Goal: Task Accomplishment & Management: Use online tool/utility

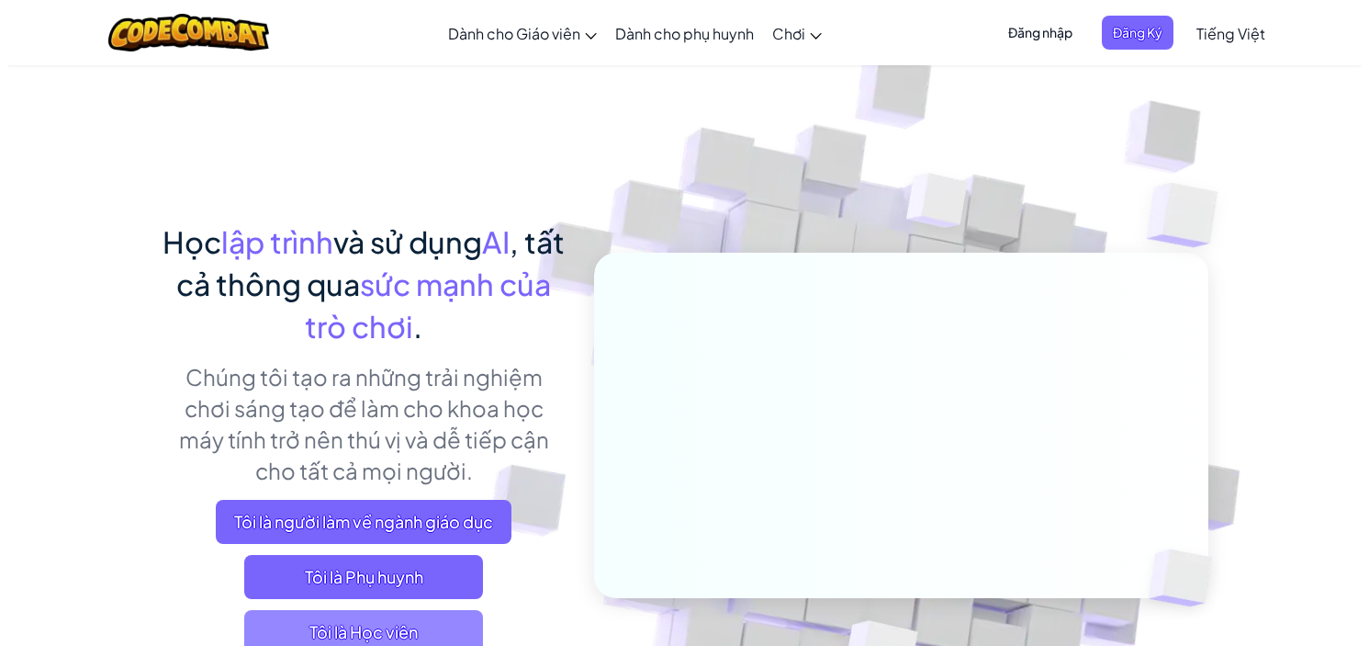
scroll to position [92, 0]
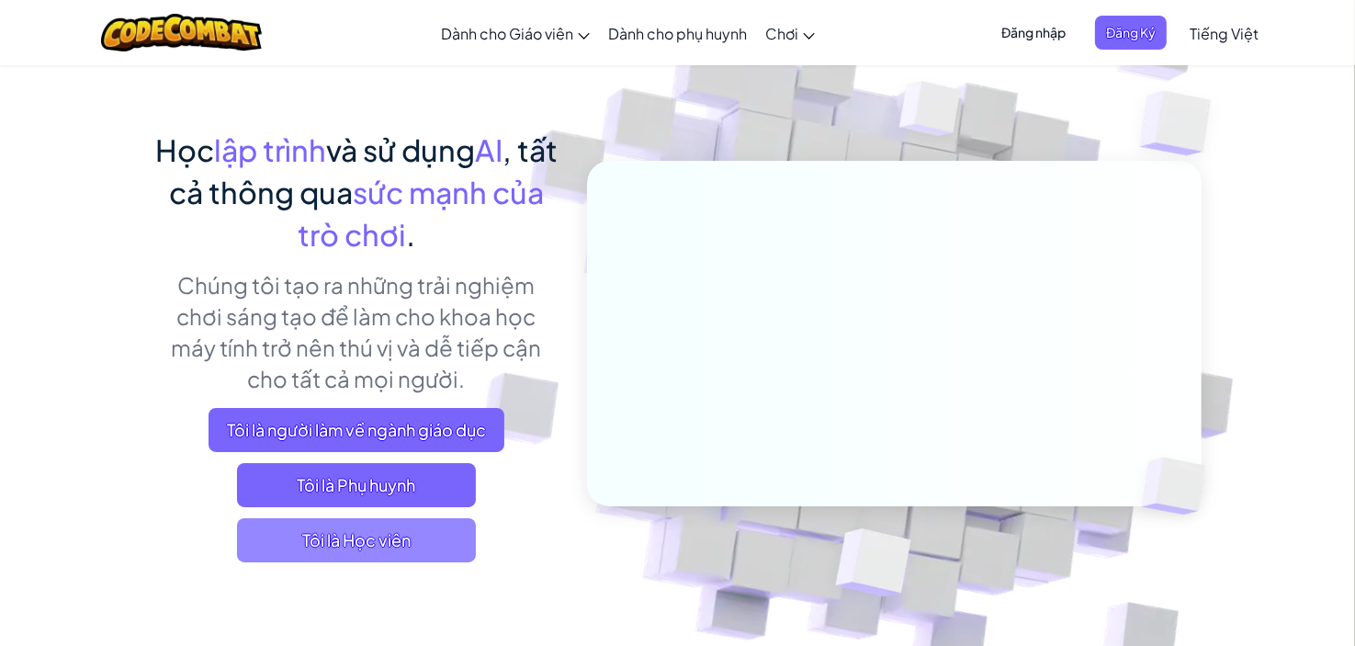
click at [335, 536] on span "Tôi là Học viên" at bounding box center [356, 540] width 239 height 44
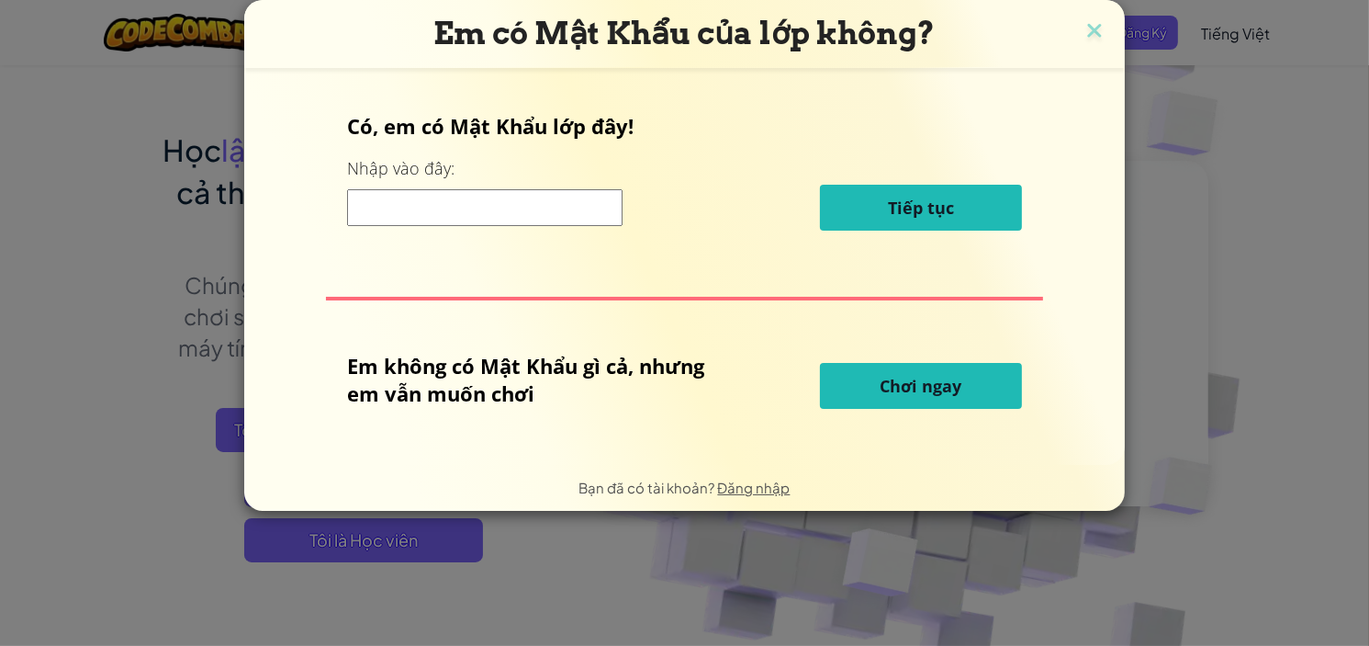
click at [493, 212] on input at bounding box center [484, 207] width 275 height 37
paste input "WinBoatPull"
type input "WinBoatPull"
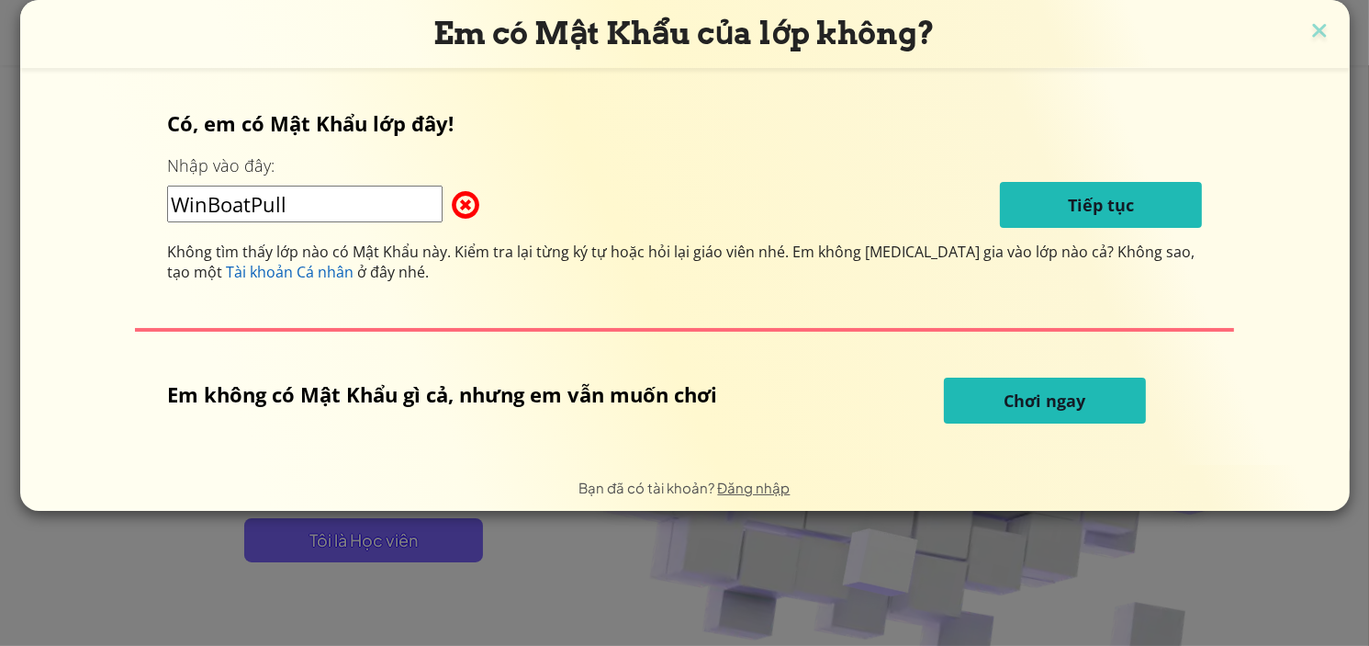
click at [933, 201] on div "WinBoatPull Tiếp tục" at bounding box center [684, 205] width 1034 height 46
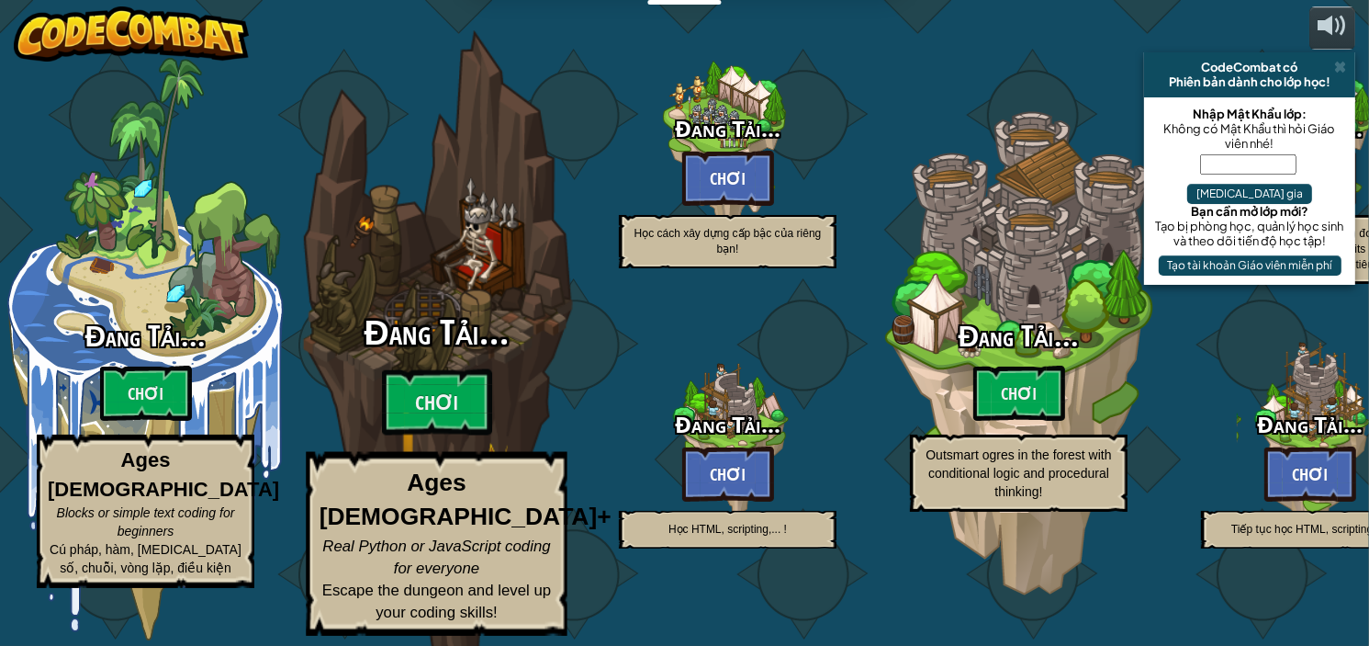
select select "vi"
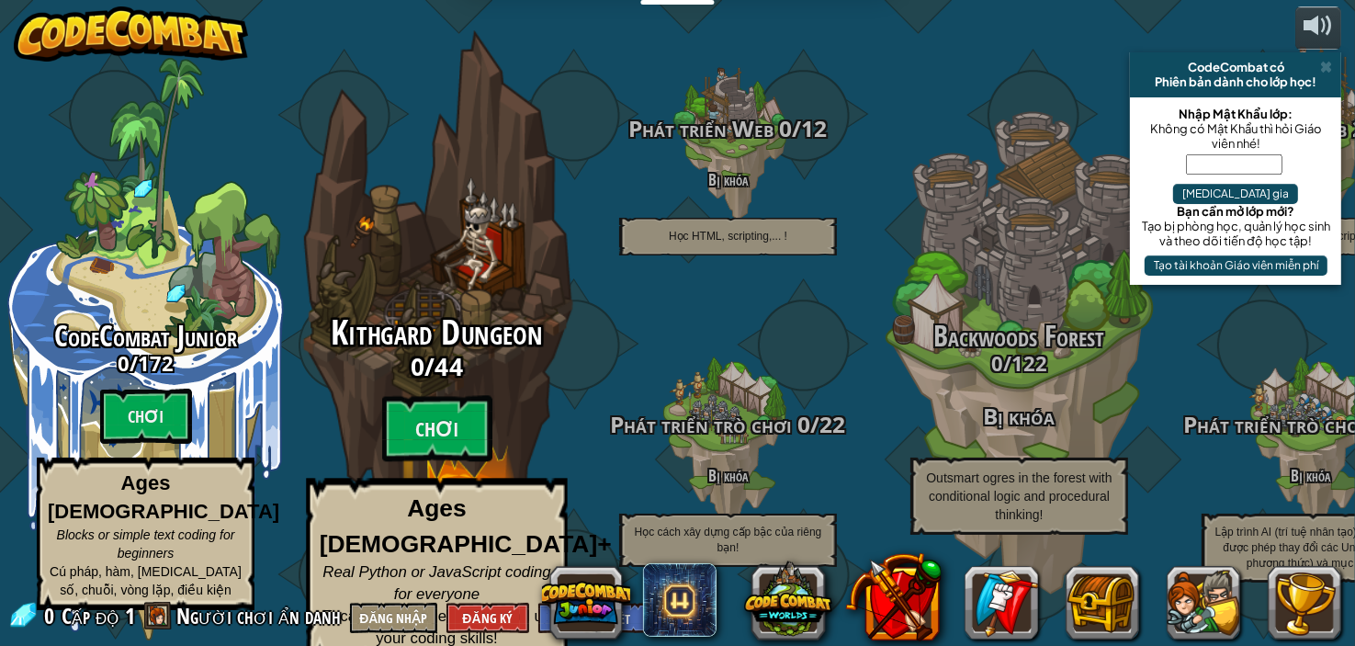
click at [482, 359] on h3 "0 / 44" at bounding box center [436, 366] width 349 height 27
select select "vi"
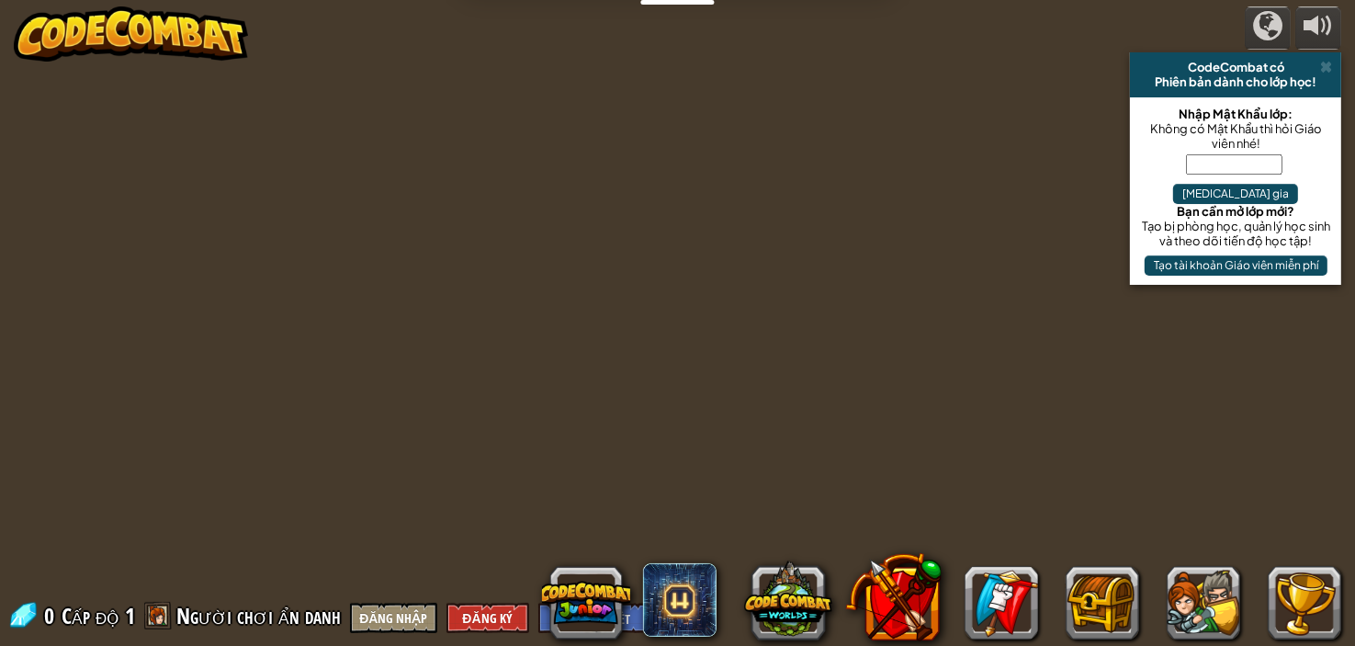
select select "vi"
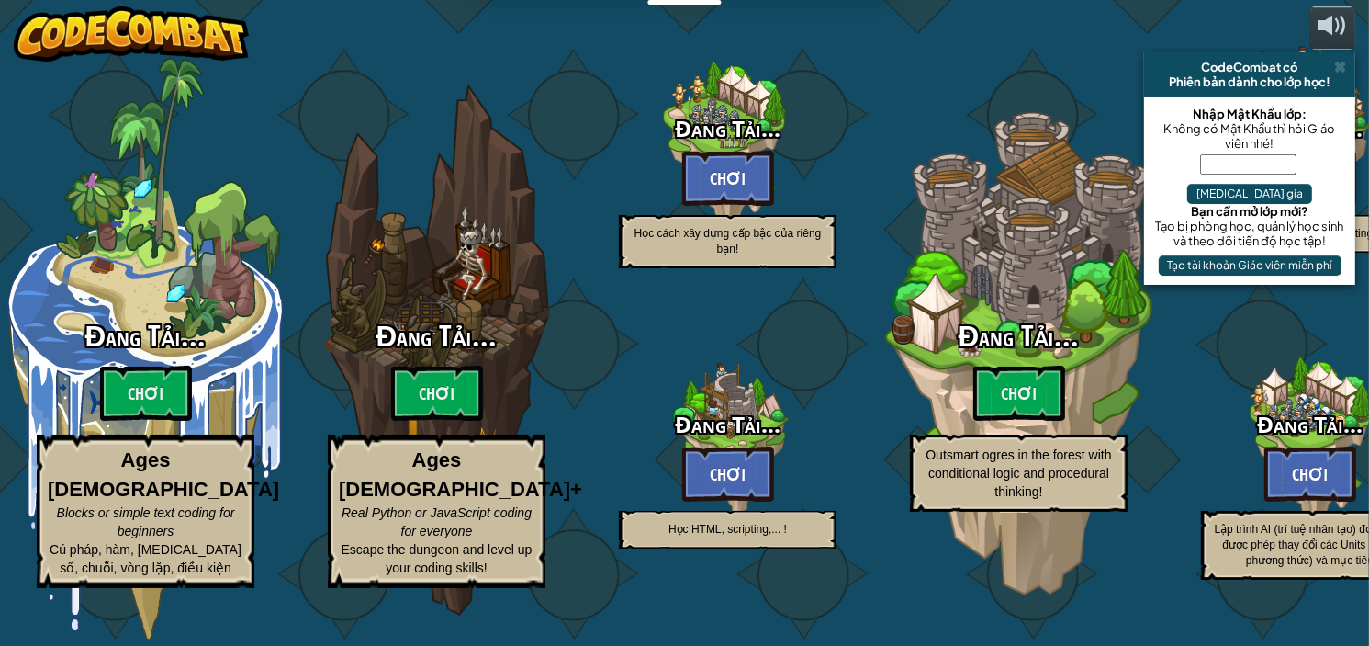
select select "vi"
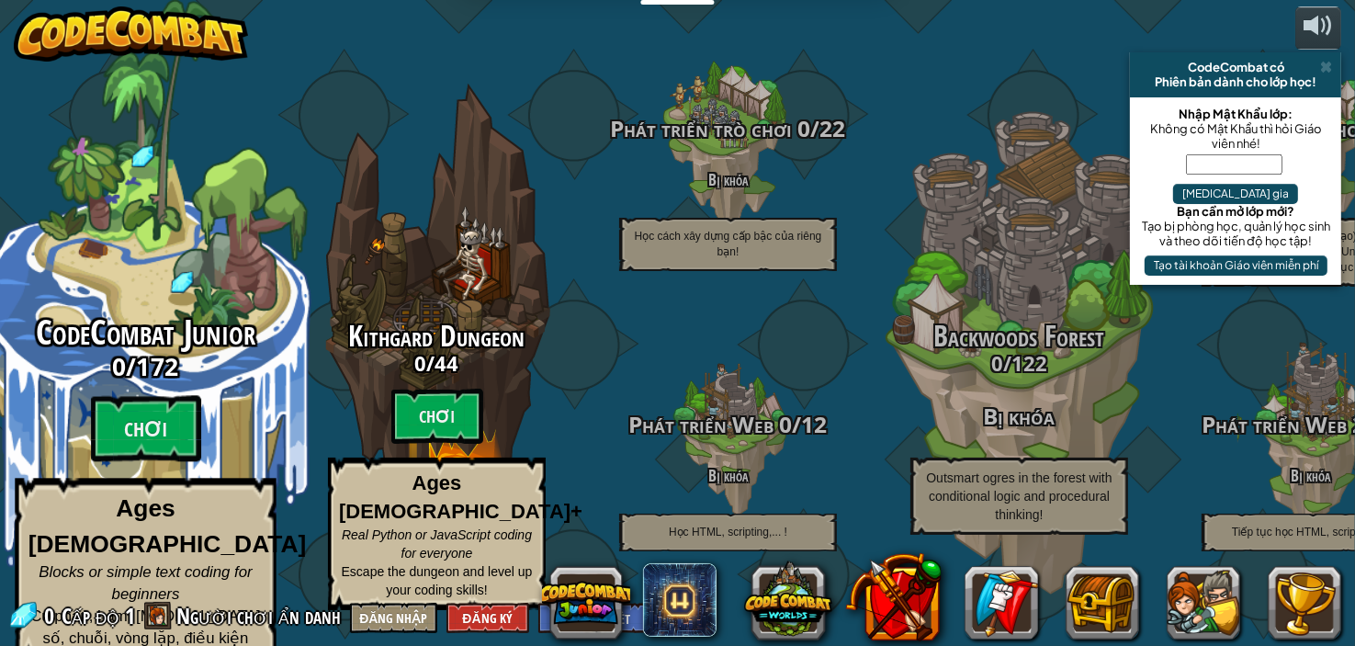
click at [103, 328] on span "CodeCombat Junior" at bounding box center [145, 333] width 219 height 48
select select "vi"
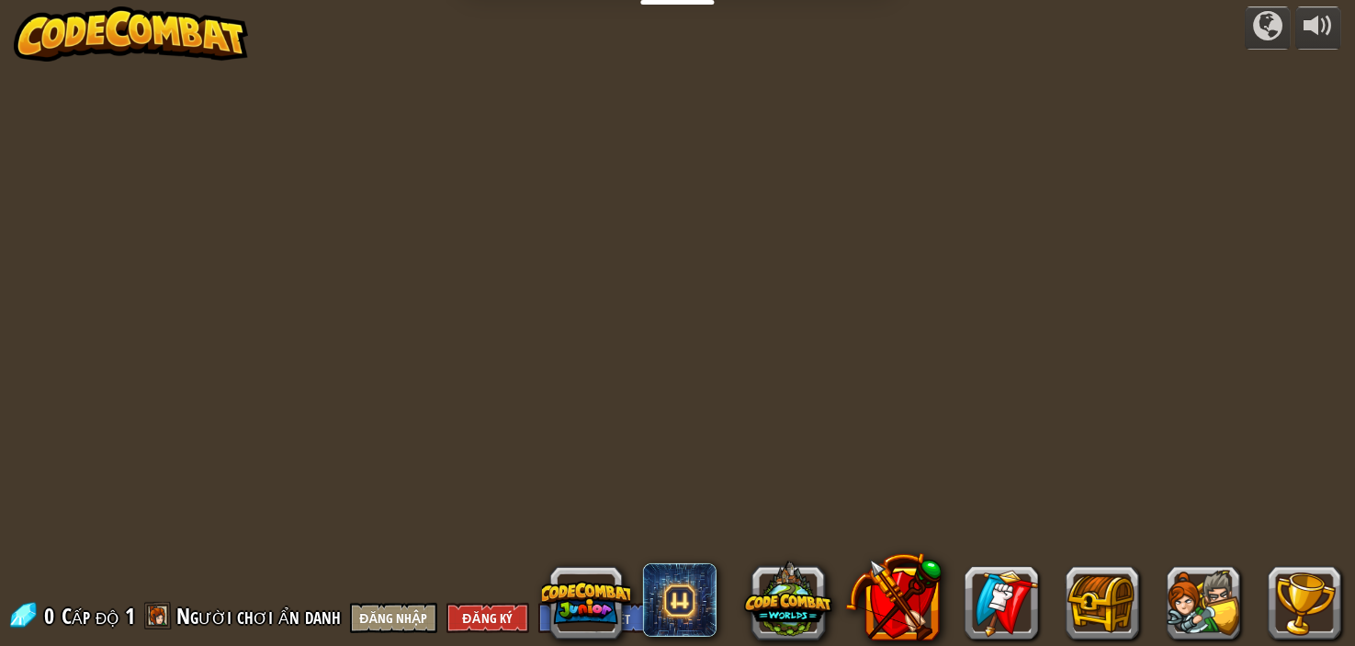
select select "vi"
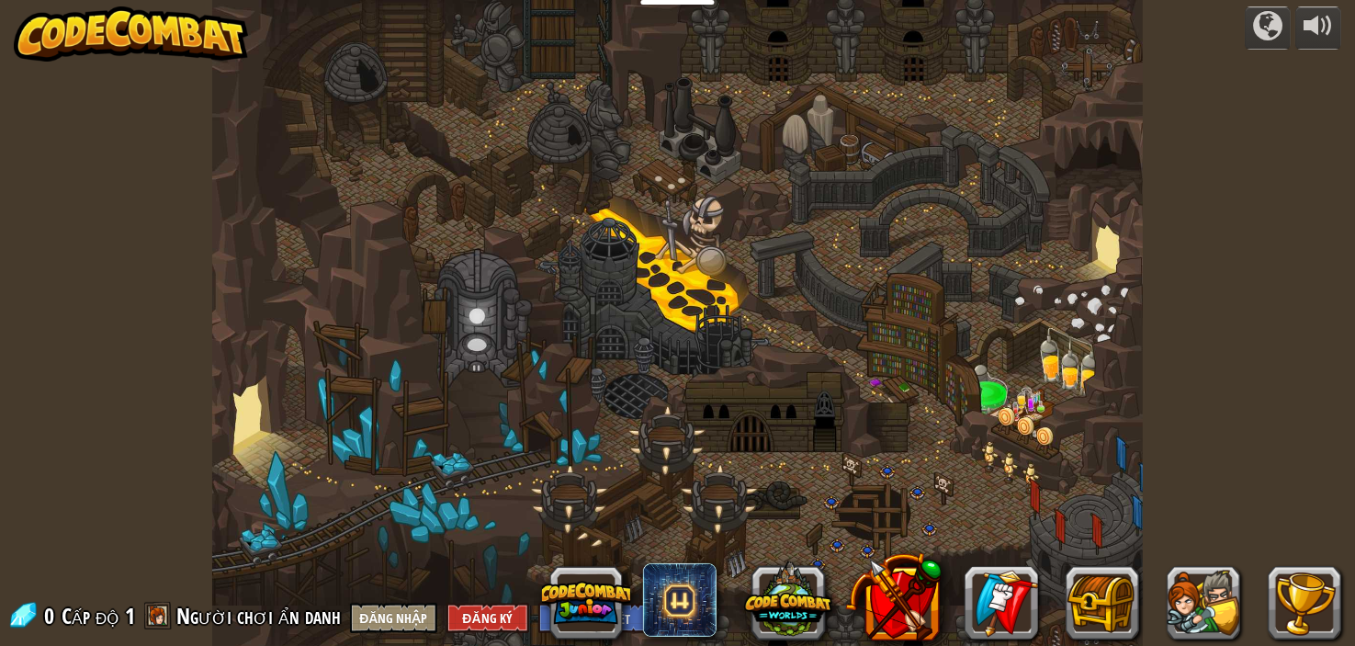
select select "vi"
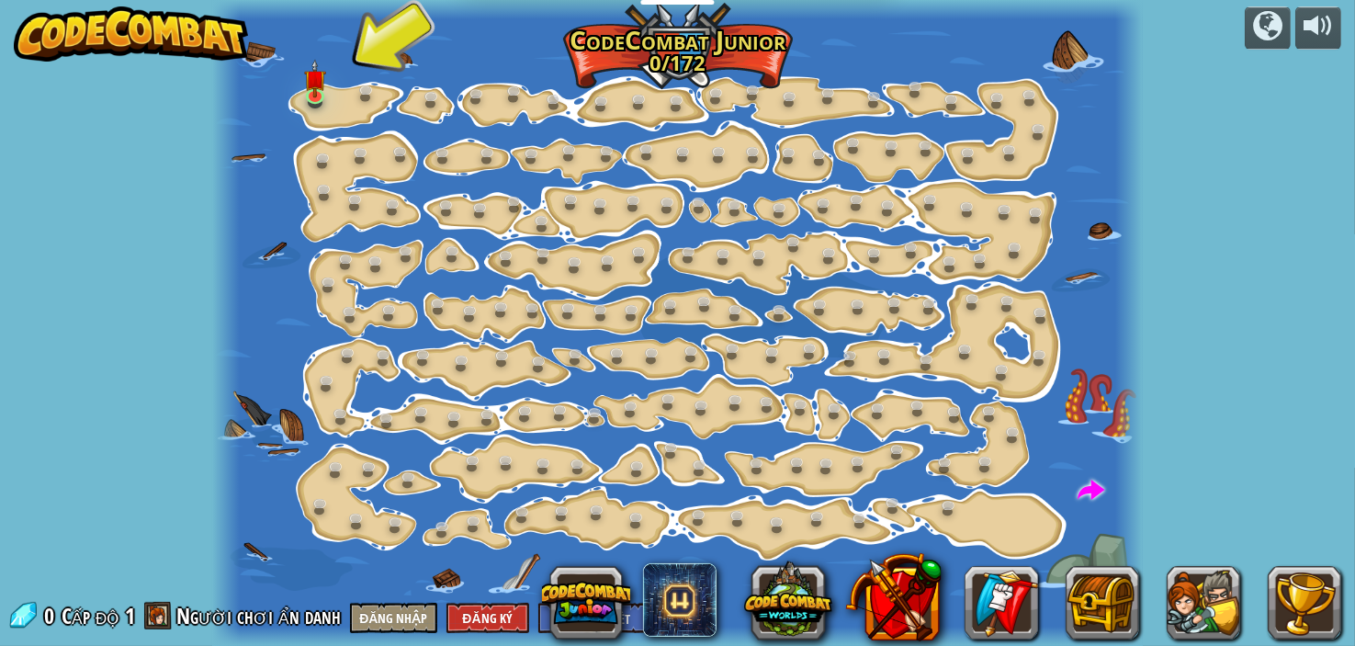
click at [92, 17] on img at bounding box center [131, 33] width 235 height 55
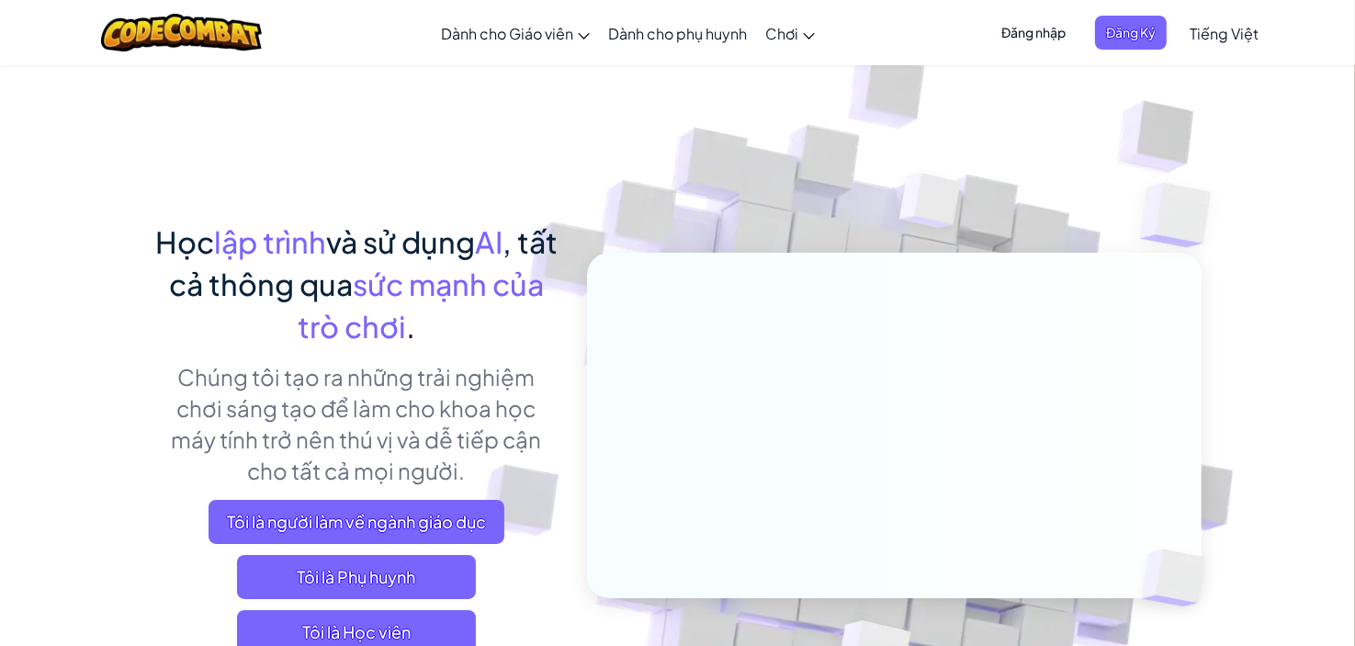
scroll to position [92, 0]
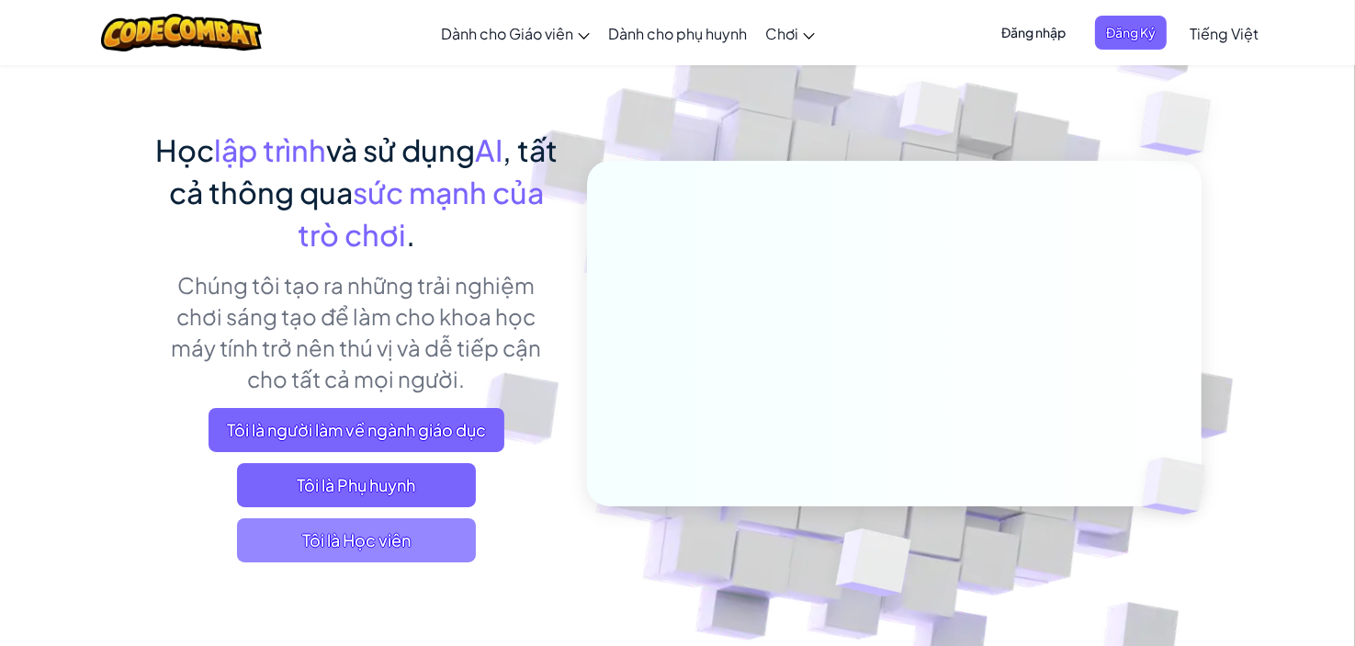
click at [334, 534] on span "Tôi là Học viên" at bounding box center [356, 540] width 239 height 44
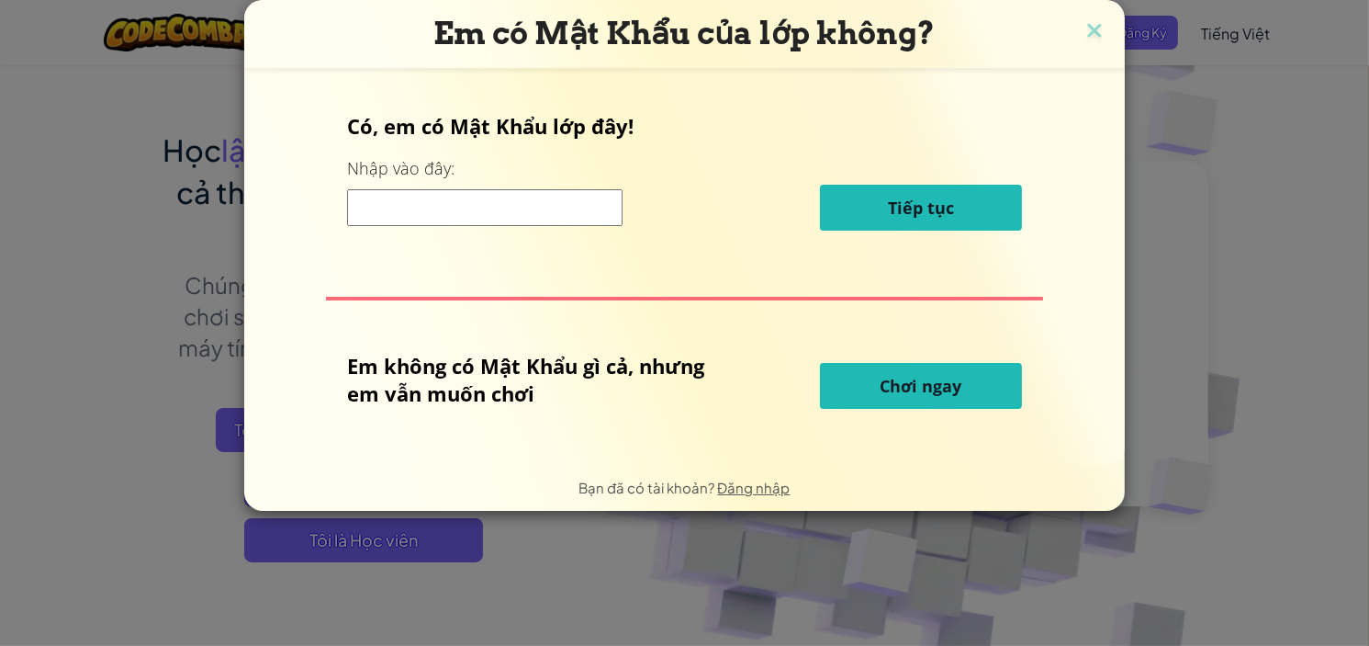
click at [557, 208] on input at bounding box center [484, 207] width 275 height 37
paste input "WinBoatPull"
type input "WinBoatPull"
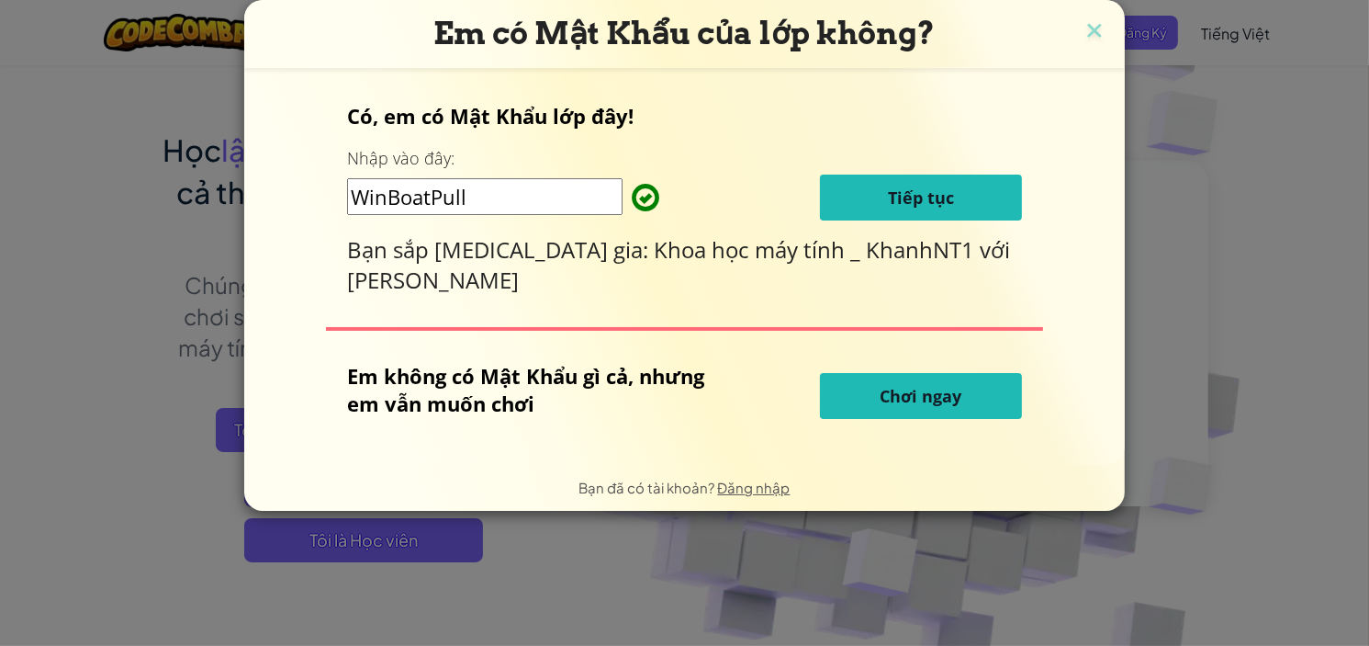
click at [876, 208] on button "Tiếp tục" at bounding box center [921, 197] width 202 height 46
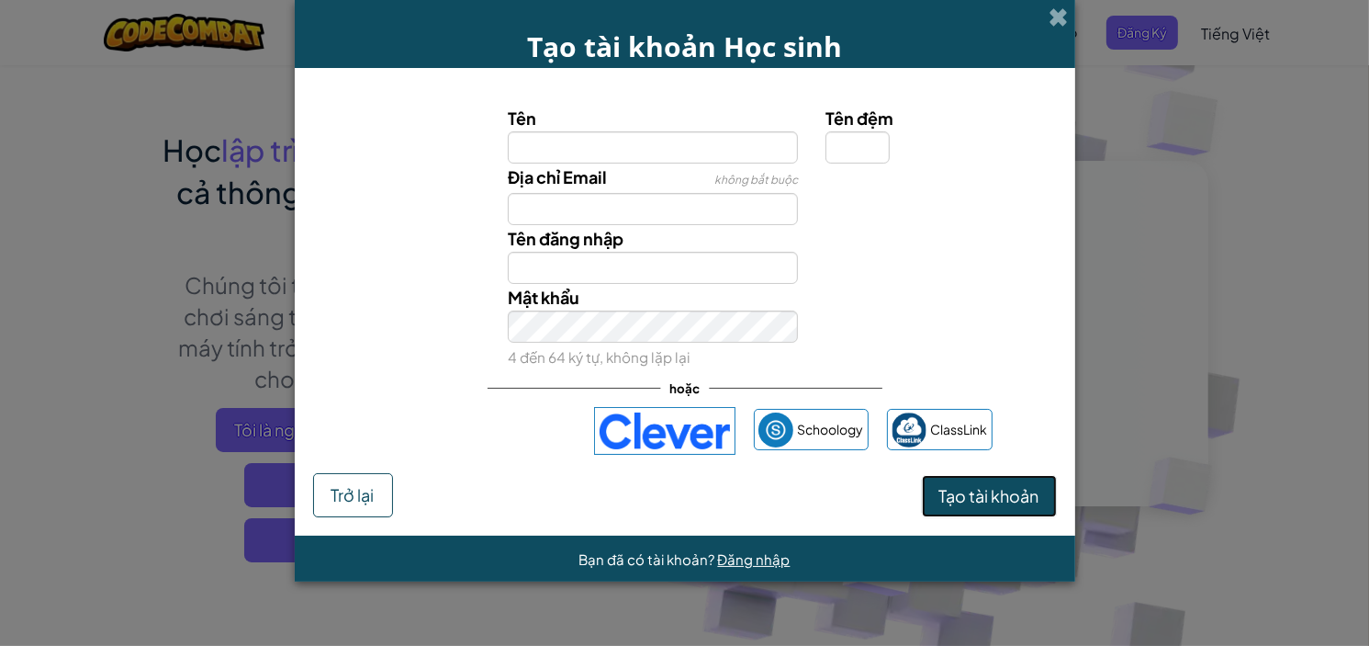
click at [960, 502] on span "Tạo tài khoản" at bounding box center [989, 495] width 100 height 21
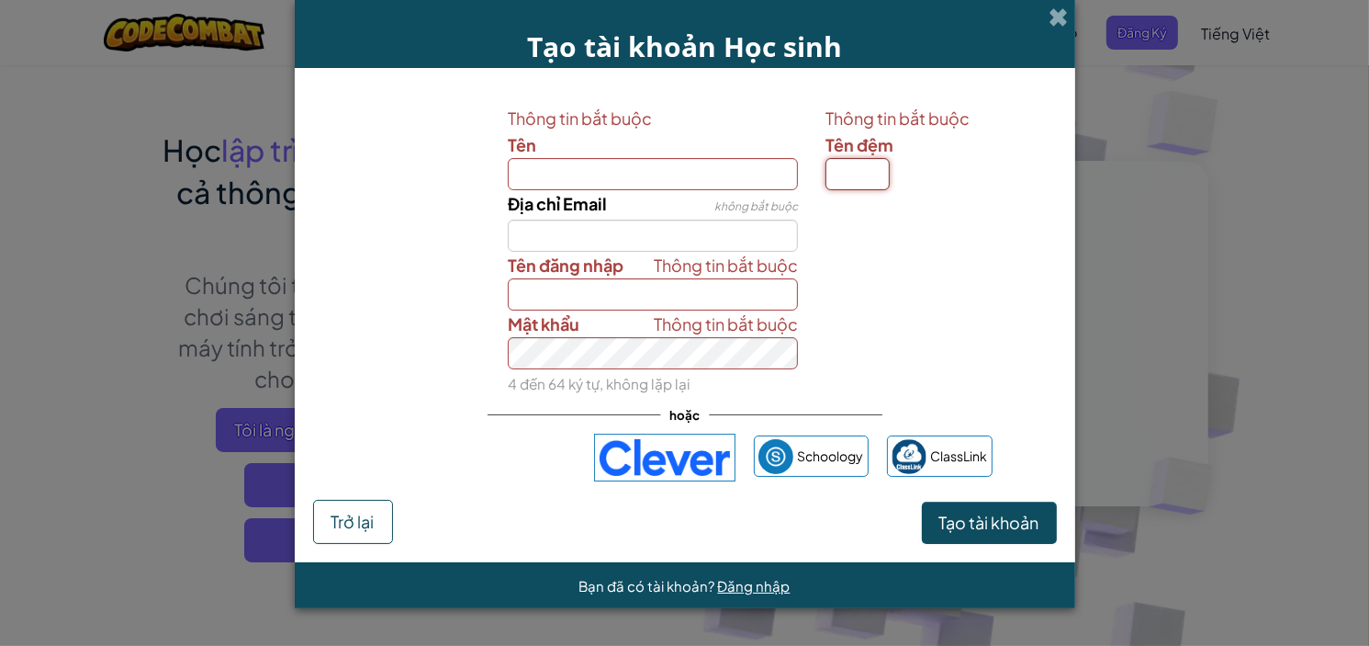
click at [855, 170] on input "Tên đệm" at bounding box center [858, 174] width 64 height 32
click at [588, 178] on input "Tên" at bounding box center [653, 174] width 290 height 32
click at [862, 328] on div "Thông tin bắt buộc Mật khẩu 4 đến 64 ký tự, không lặp lại" at bounding box center [685, 353] width 762 height 86
click at [676, 164] on input "Tên" at bounding box center [653, 174] width 290 height 32
type input "Trang"
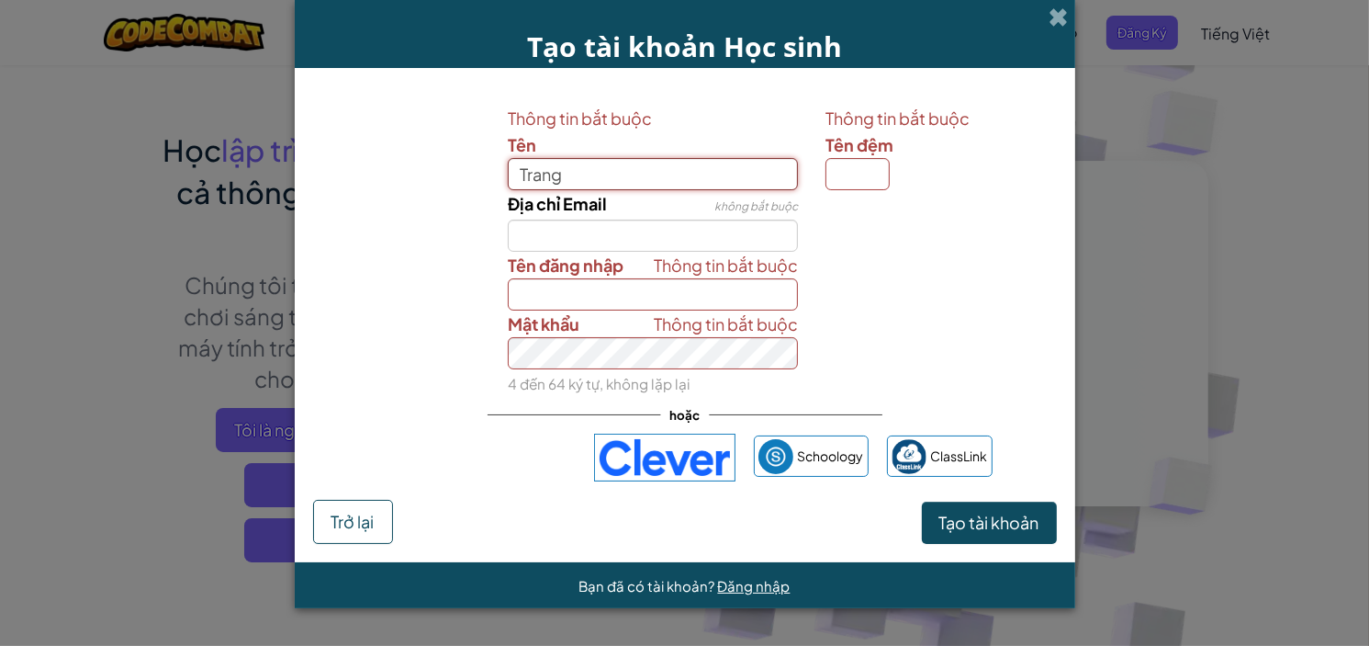
type input "Trang"
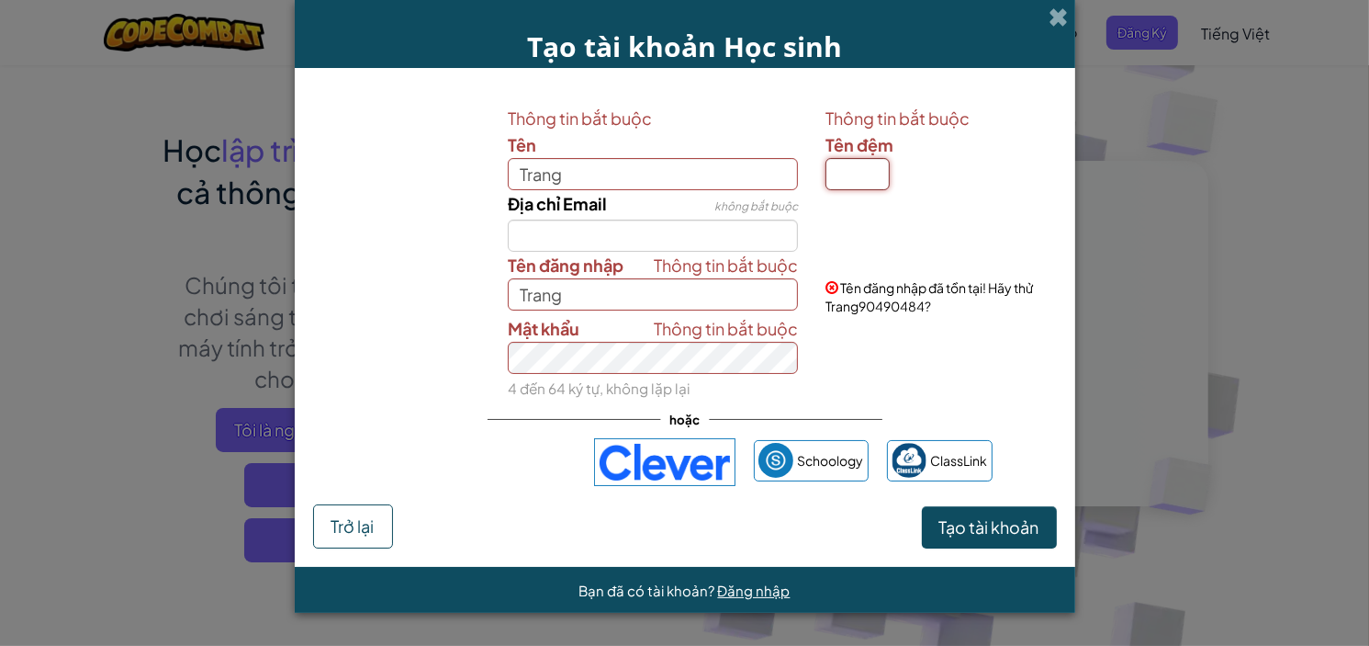
click at [856, 170] on input "Tên đệm" at bounding box center [858, 174] width 64 height 32
type input "s"
type input "TrangS"
click at [962, 524] on span "Tạo tài khoản" at bounding box center [989, 526] width 100 height 21
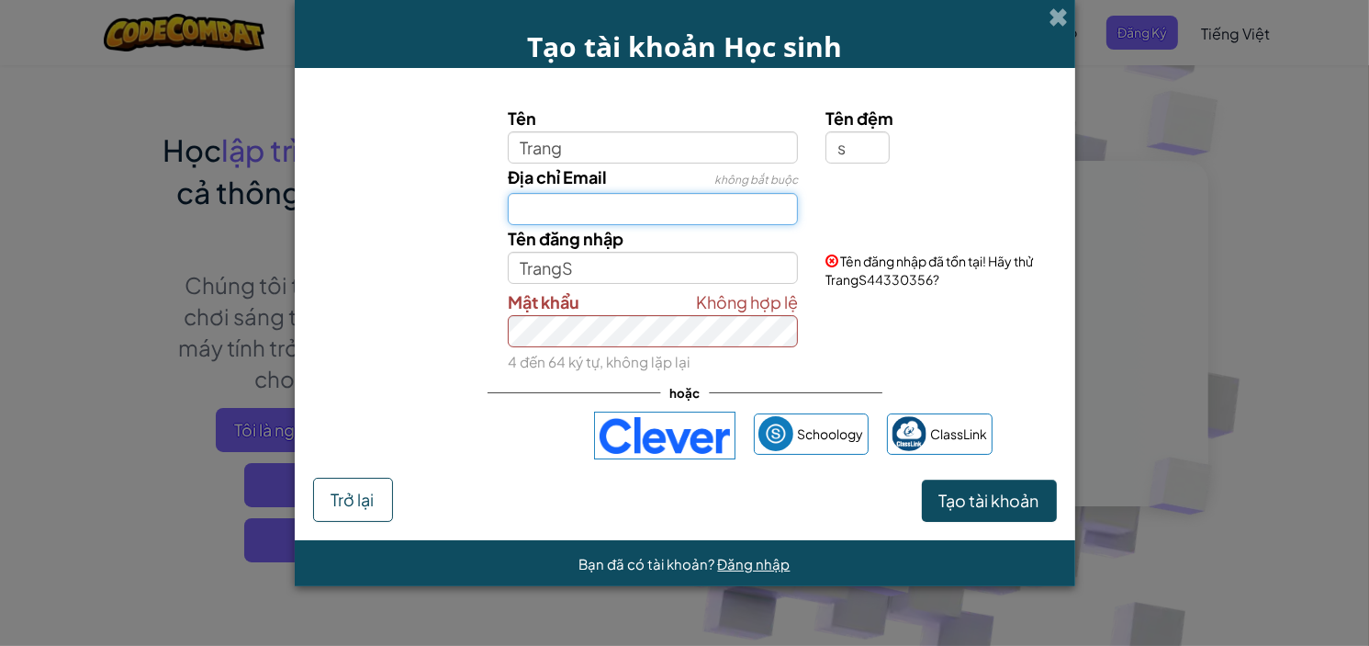
click at [705, 194] on input "Địa chỉ Email" at bounding box center [653, 209] width 290 height 32
click at [746, 208] on input "[EMAIL_ADDRESS][DOMAIN_NAME]" at bounding box center [653, 209] width 290 height 32
type input "[EMAIL_ADDRESS][DOMAIN_NAME]"
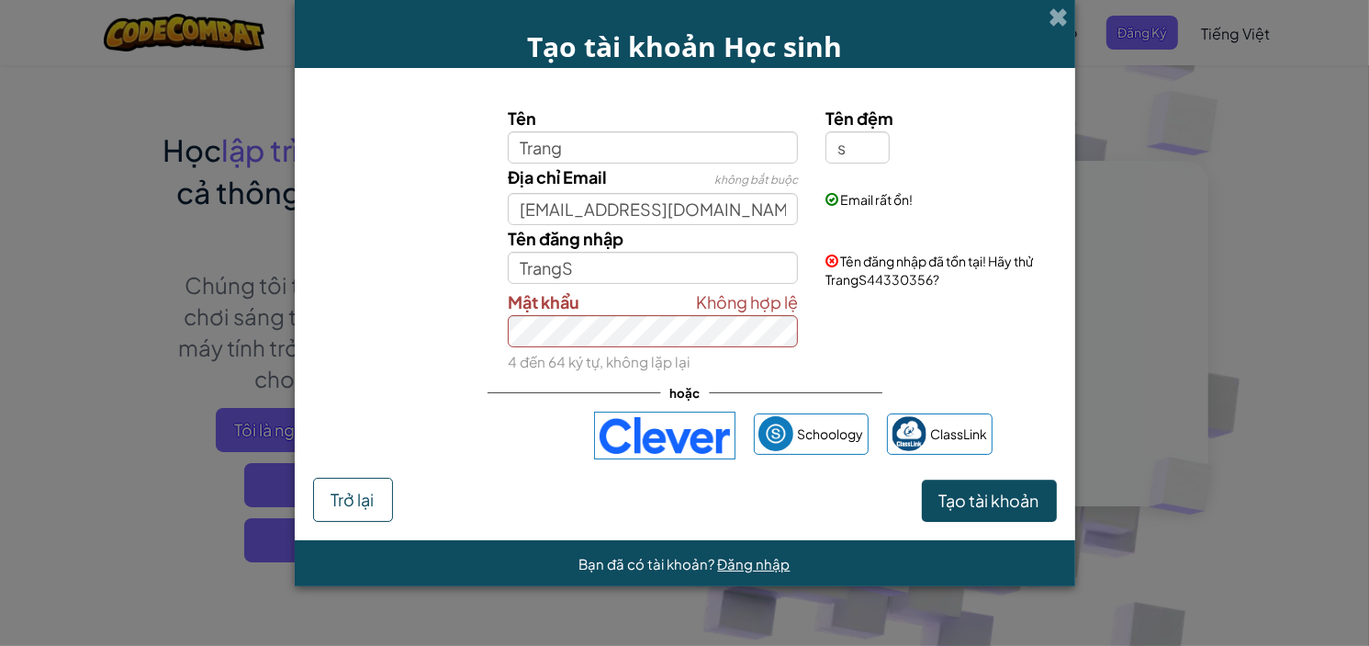
click at [1058, 510] on form "Tên Trang Tên đệm s Địa chỉ Email không bắt buộc [EMAIL_ADDRESS][DOMAIN_NAME] E…" at bounding box center [685, 304] width 781 height 472
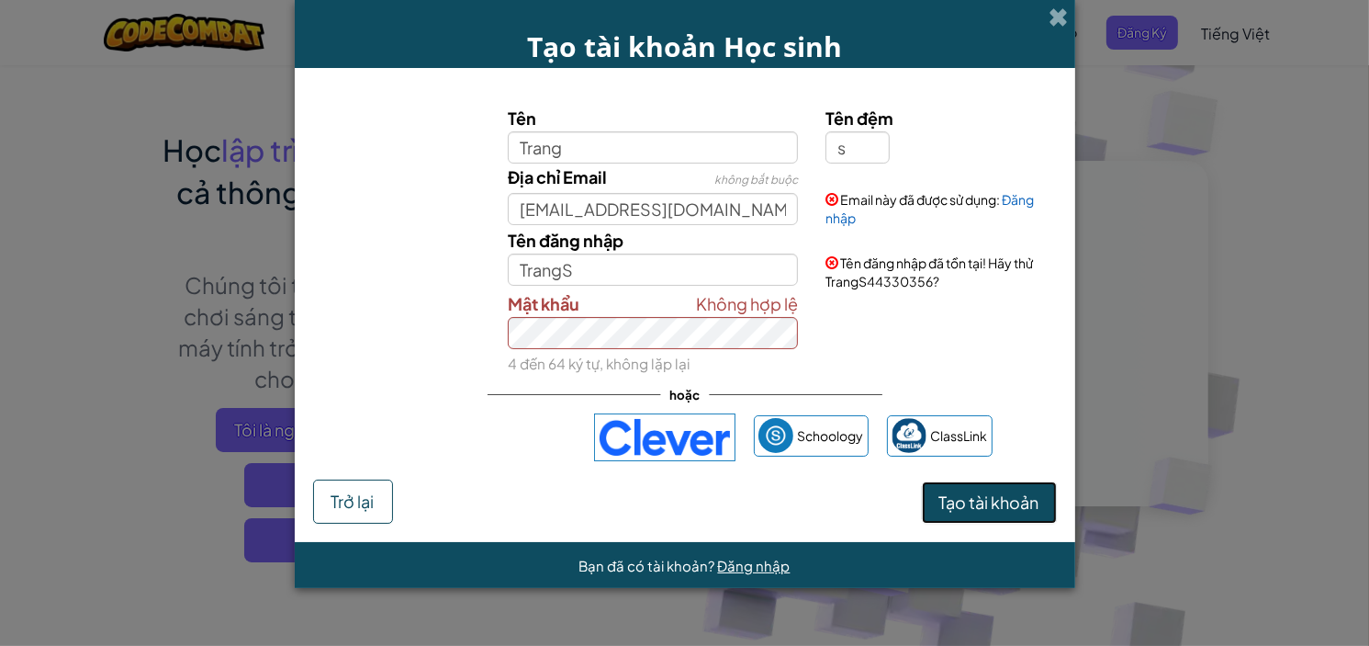
click at [1003, 491] on span "Tạo tài khoản" at bounding box center [989, 501] width 100 height 21
click at [1054, 24] on span at bounding box center [1059, 16] width 19 height 19
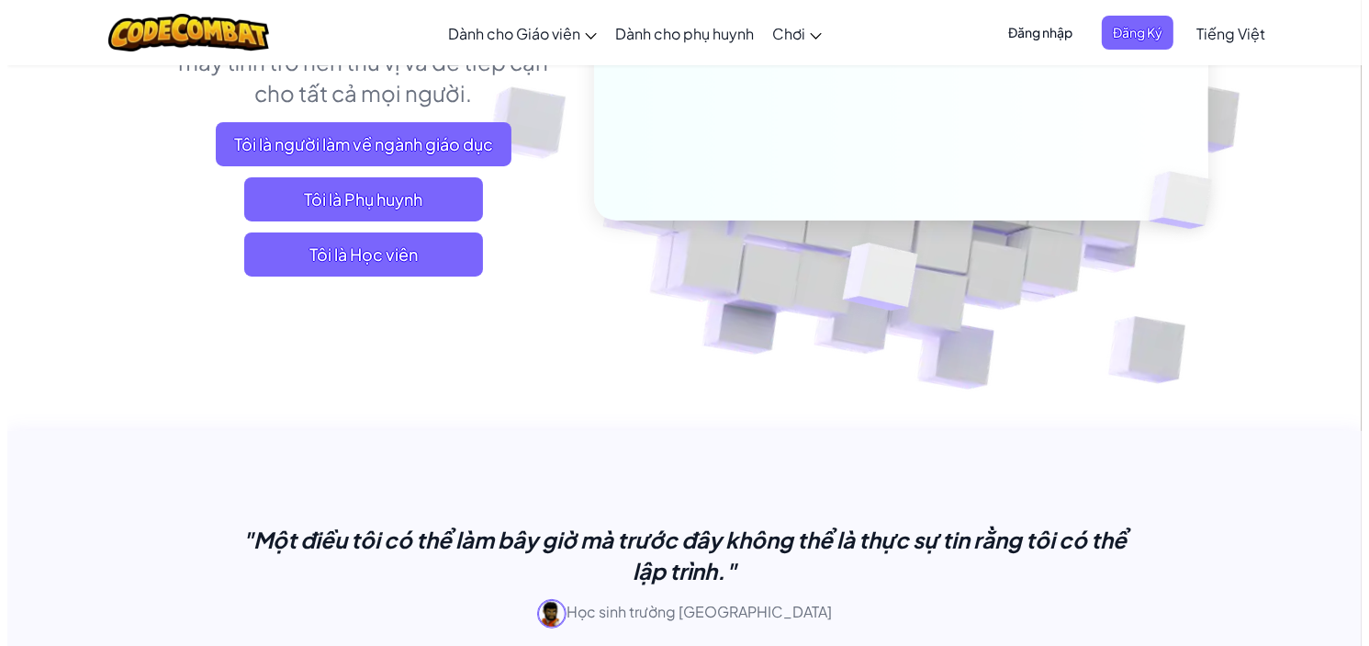
scroll to position [367, 0]
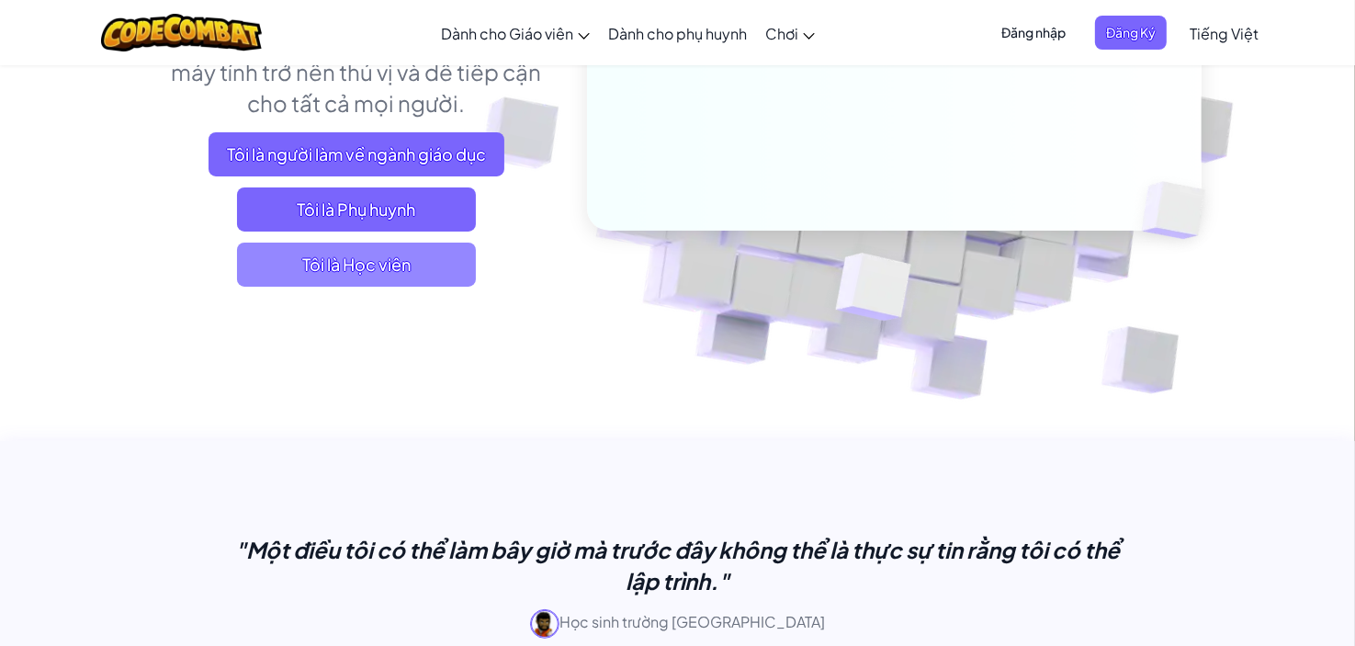
click at [394, 244] on span "Tôi là Học viên" at bounding box center [356, 264] width 239 height 44
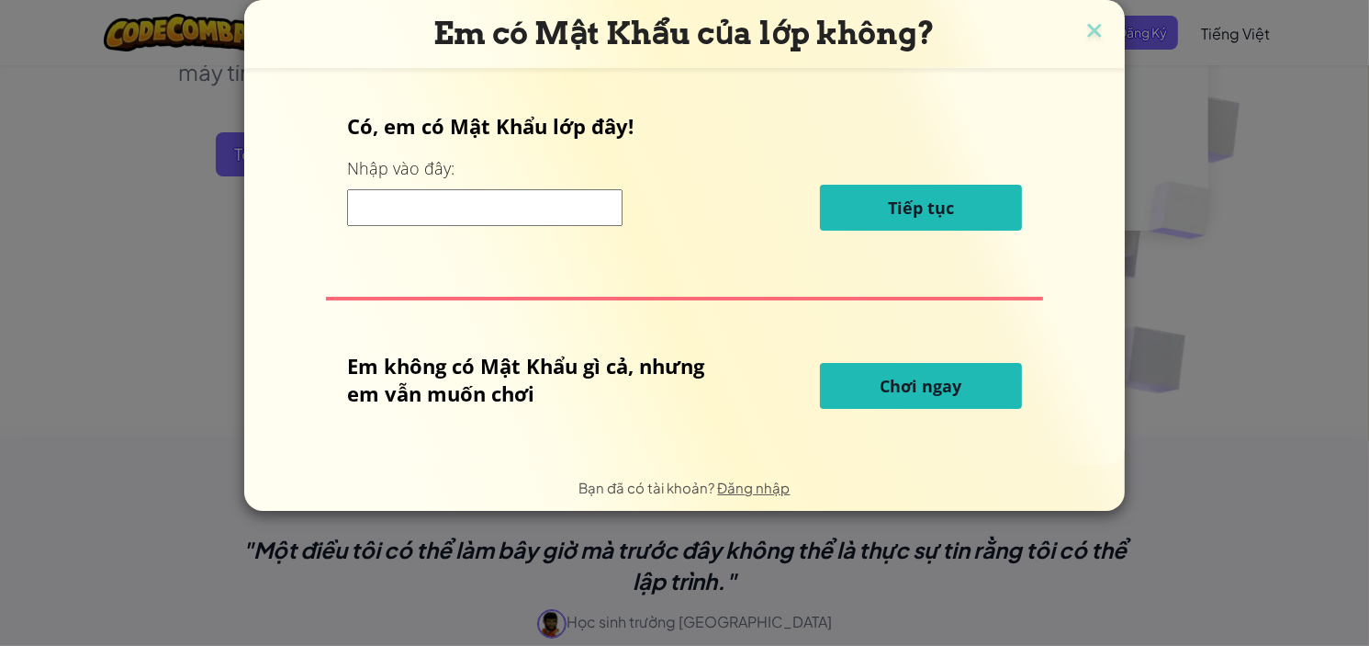
click at [882, 388] on button "Chơi ngay" at bounding box center [921, 386] width 202 height 46
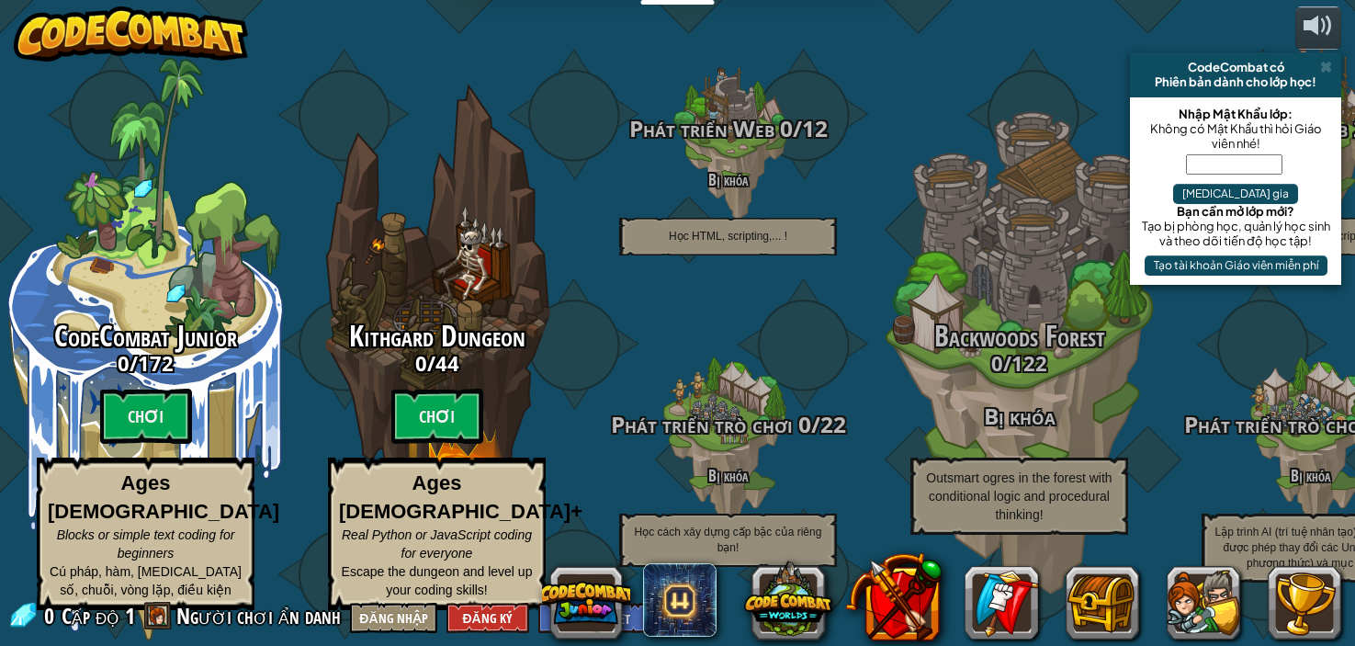
select select "vi"
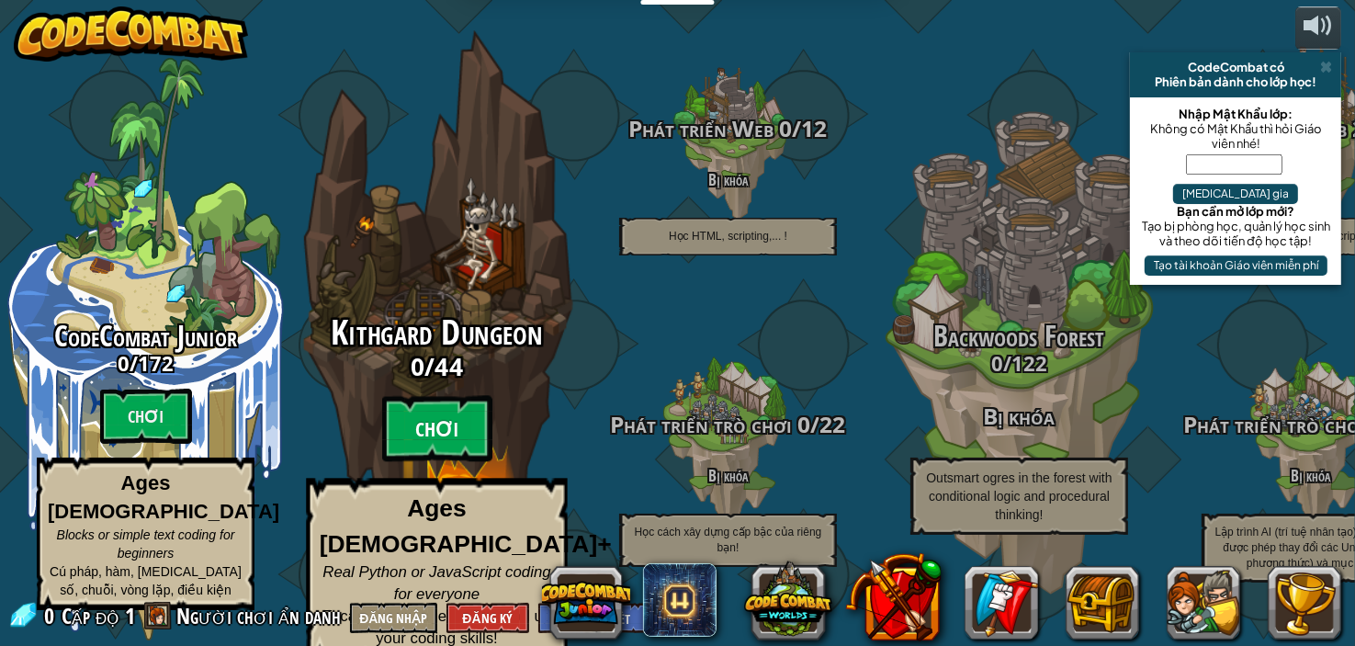
drag, startPoint x: 0, startPoint y: 0, endPoint x: 433, endPoint y: 442, distance: 618.9
click at [433, 442] on btn "Chơi" at bounding box center [437, 429] width 110 height 66
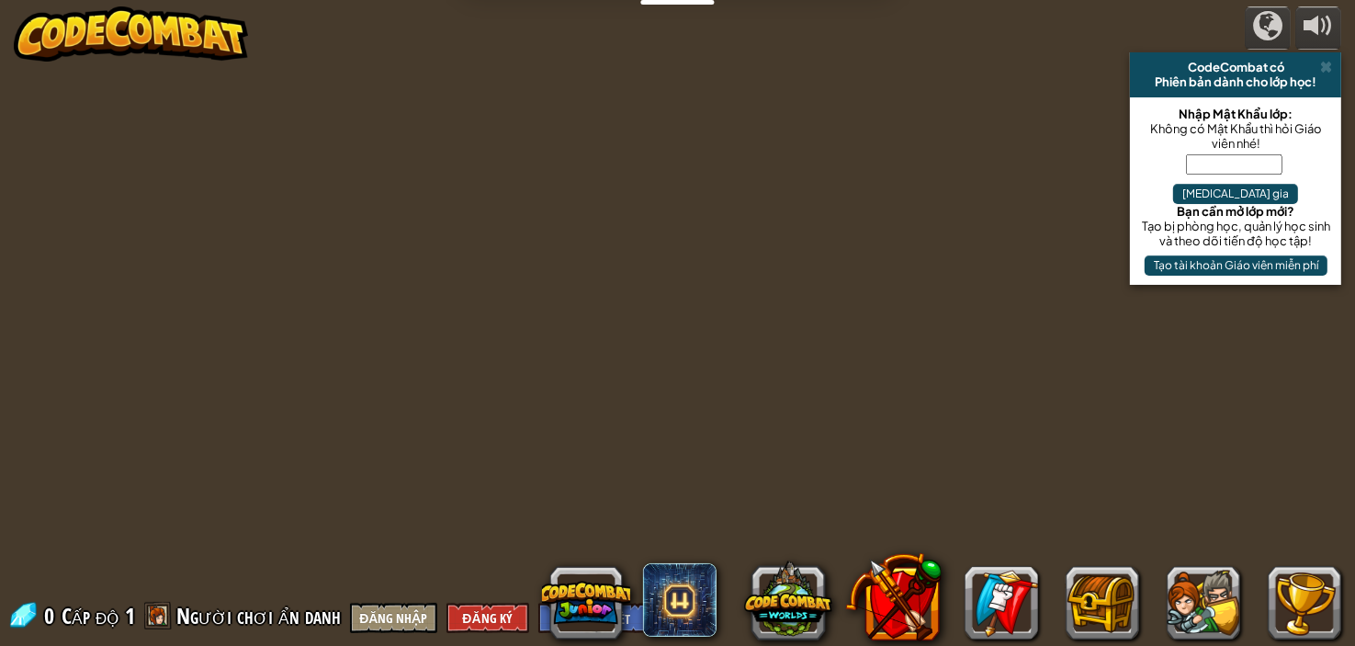
select select "vi"
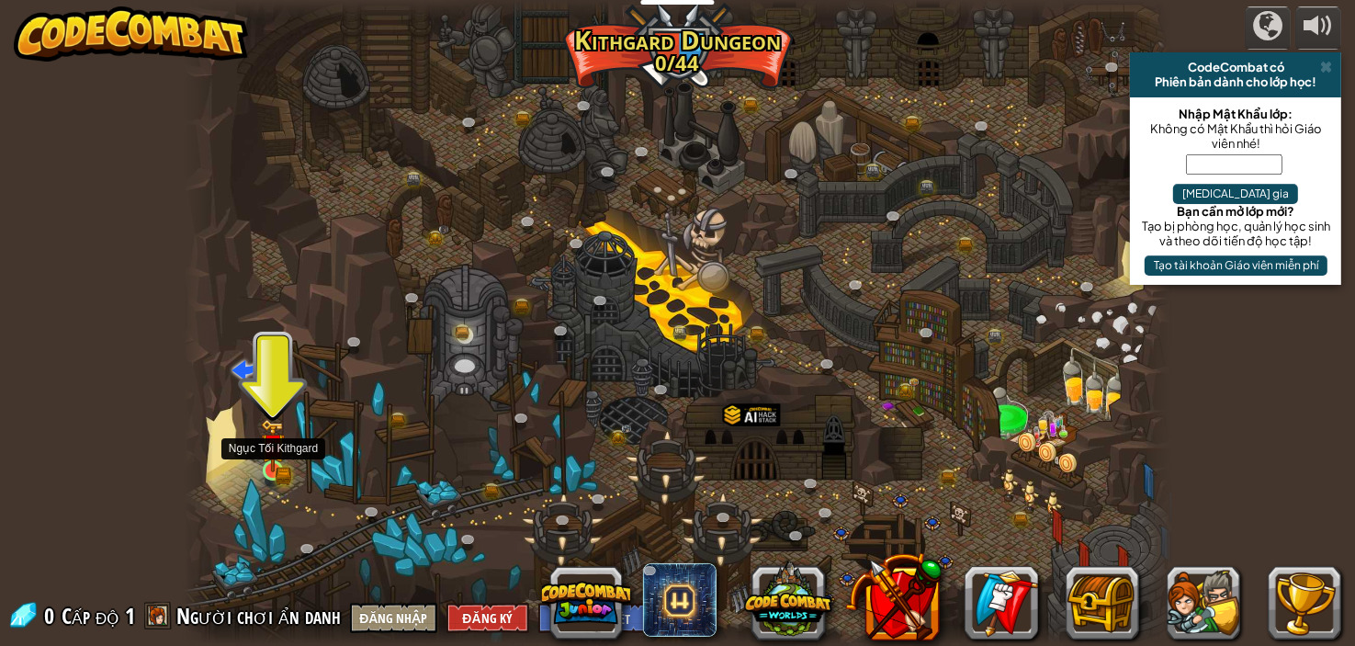
click at [268, 469] on img at bounding box center [273, 445] width 24 height 53
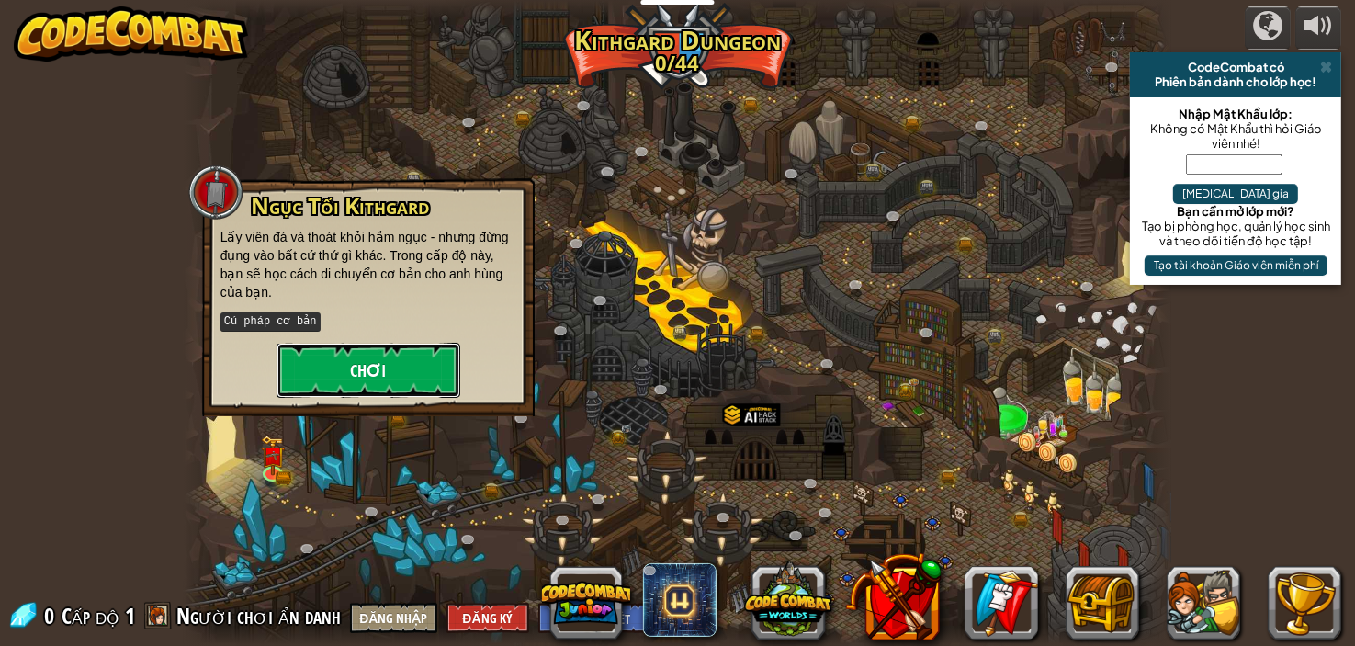
click at [402, 392] on button "Chơi" at bounding box center [368, 370] width 184 height 55
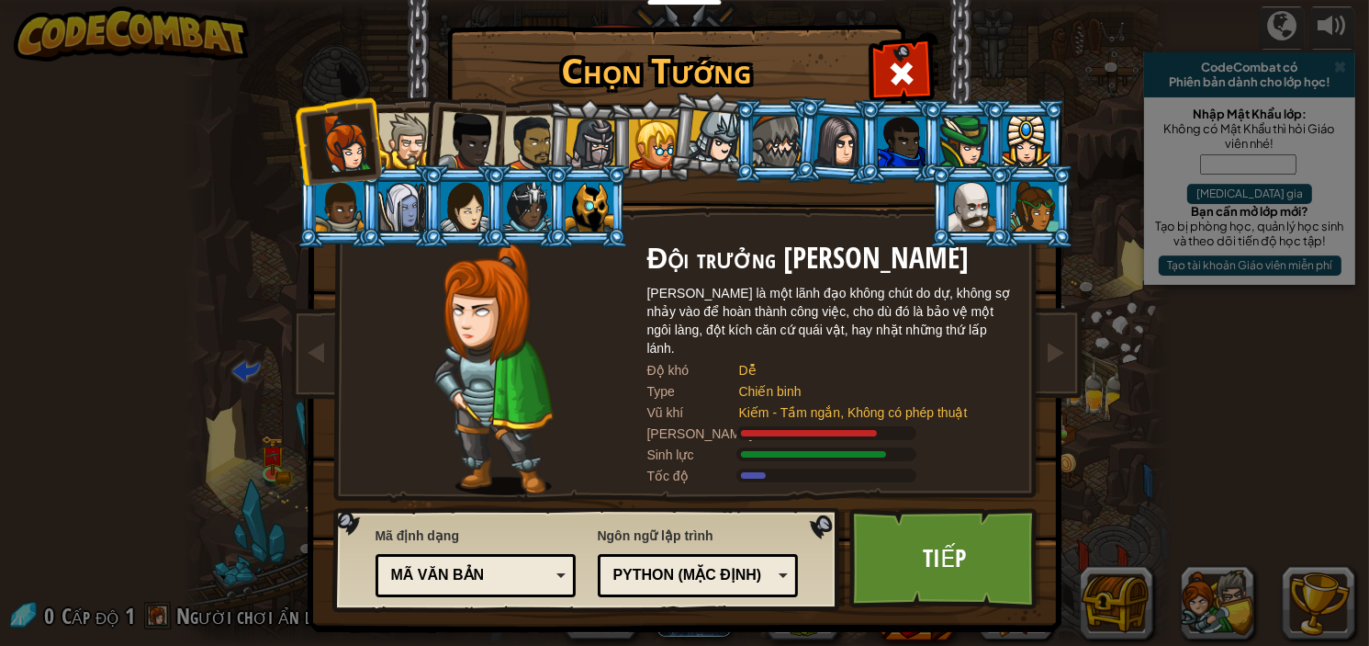
click at [556, 151] on li at bounding box center [587, 141] width 87 height 88
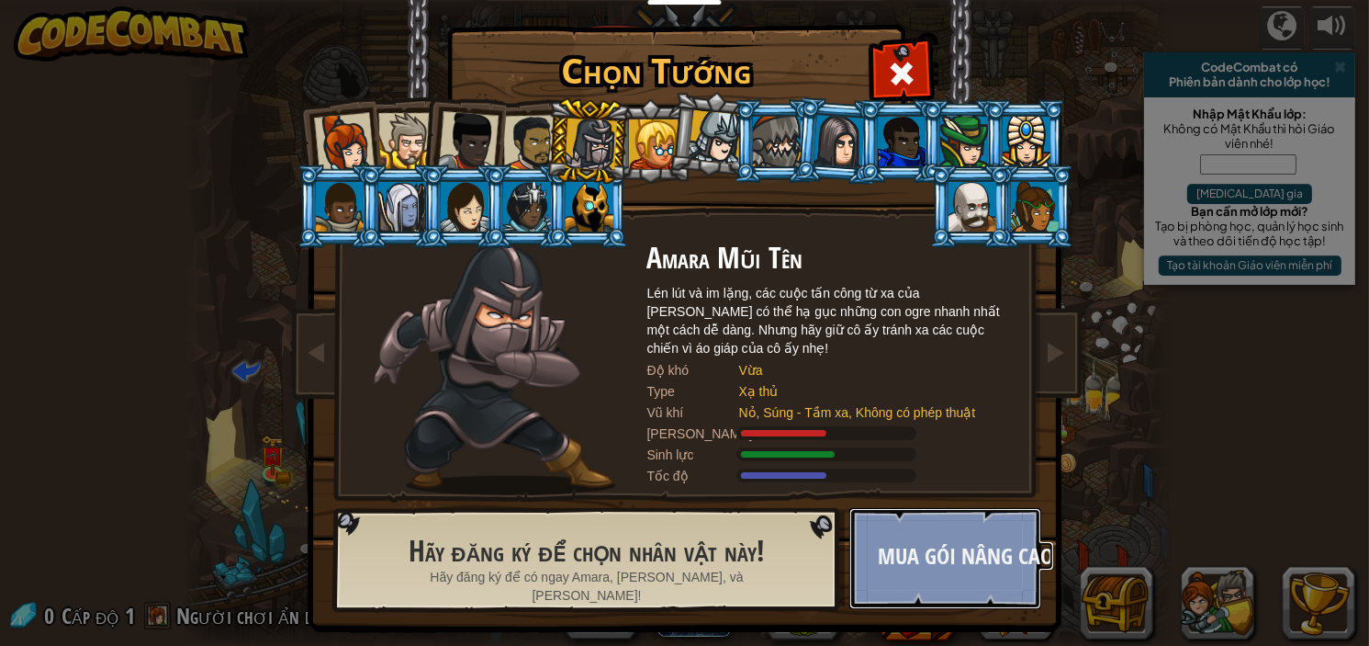
click at [973, 564] on button "Mua gói nâng cao" at bounding box center [945, 558] width 192 height 101
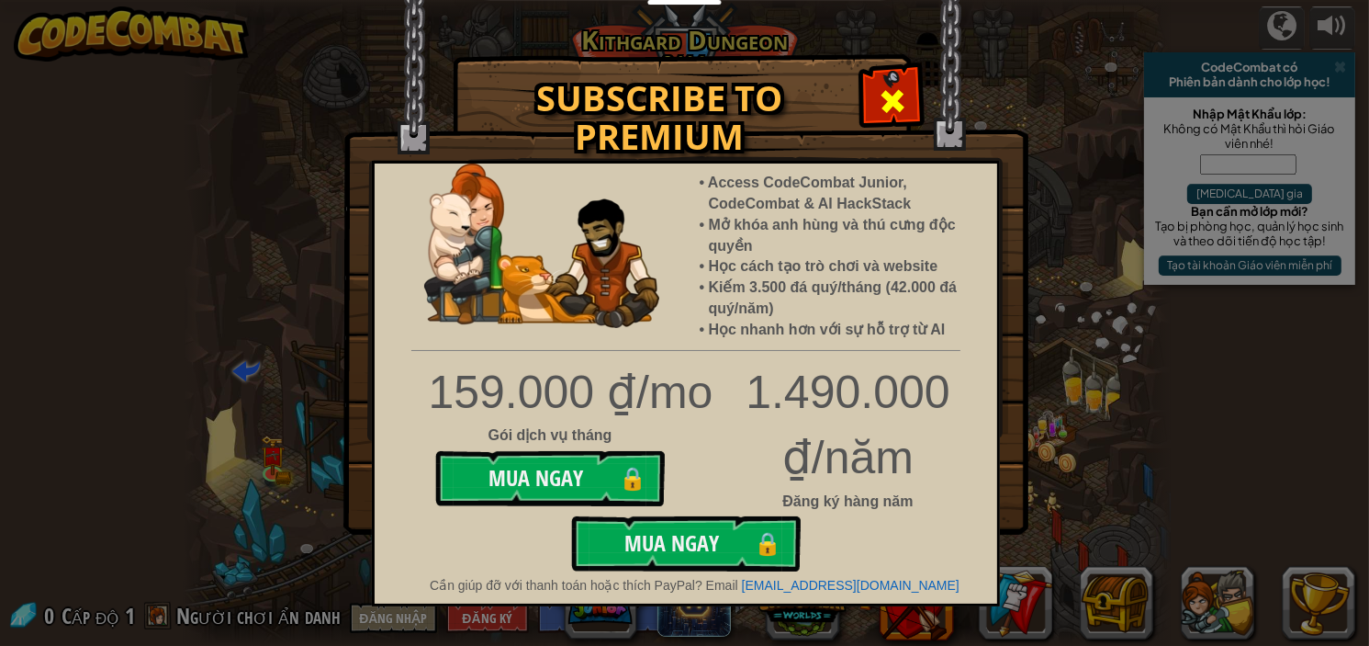
click at [893, 93] on span at bounding box center [892, 100] width 29 height 29
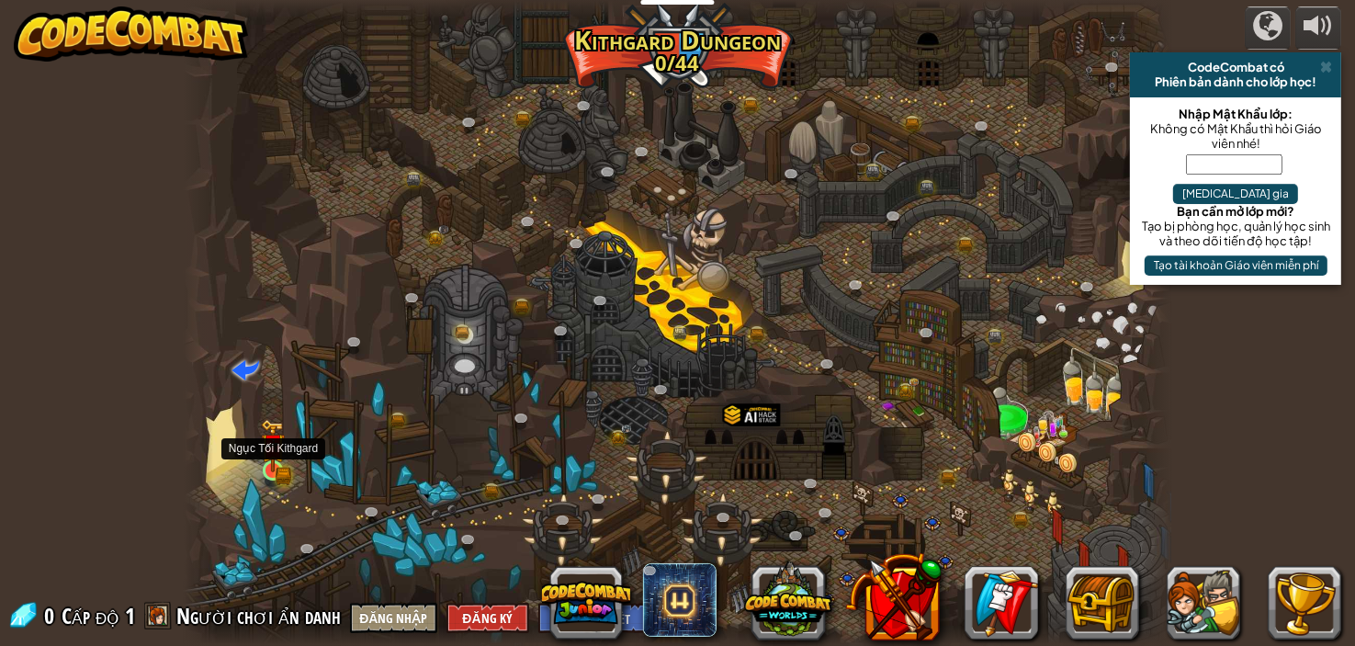
click at [279, 470] on img at bounding box center [273, 445] width 24 height 53
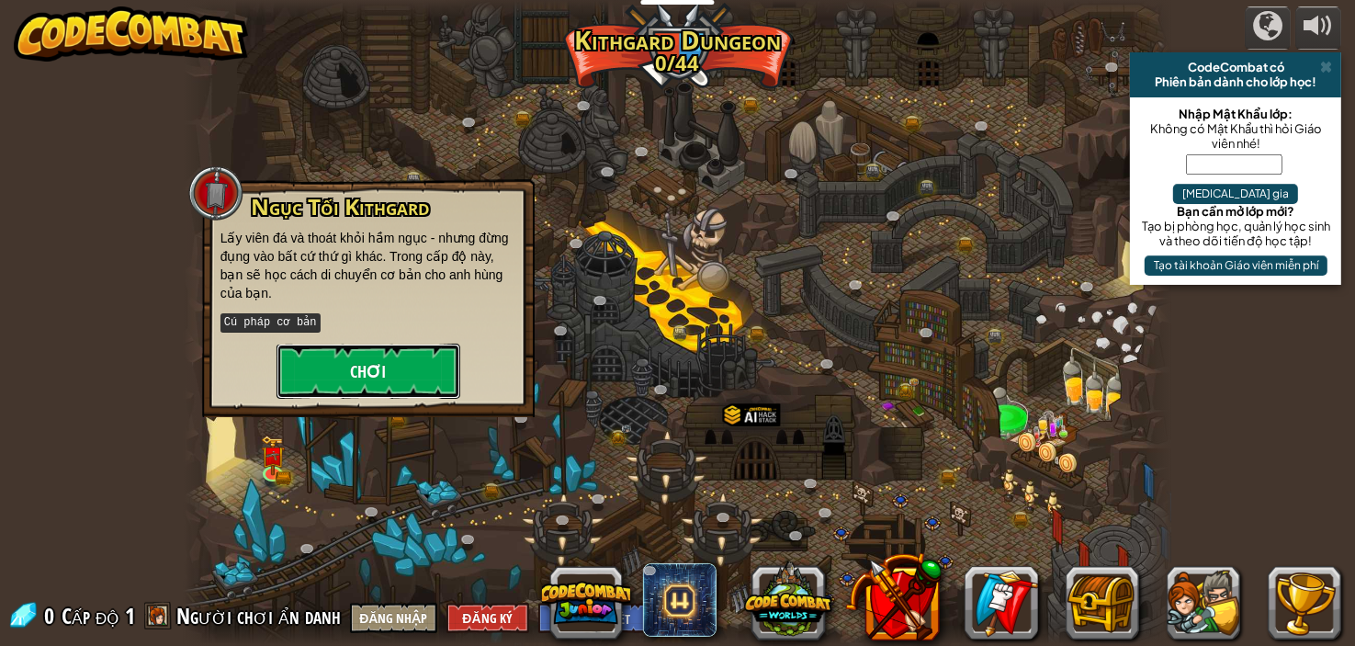
click at [397, 351] on button "Chơi" at bounding box center [368, 370] width 184 height 55
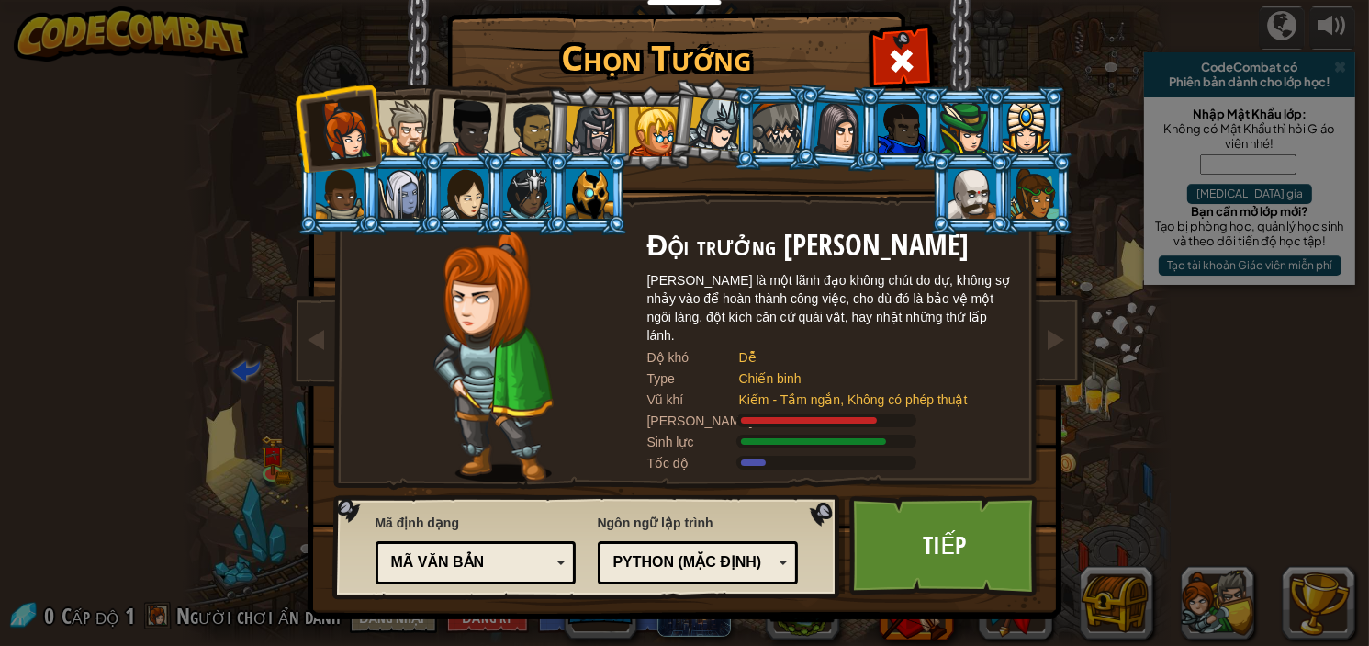
scroll to position [14, 0]
click at [929, 545] on link "Tiếp" at bounding box center [945, 544] width 192 height 101
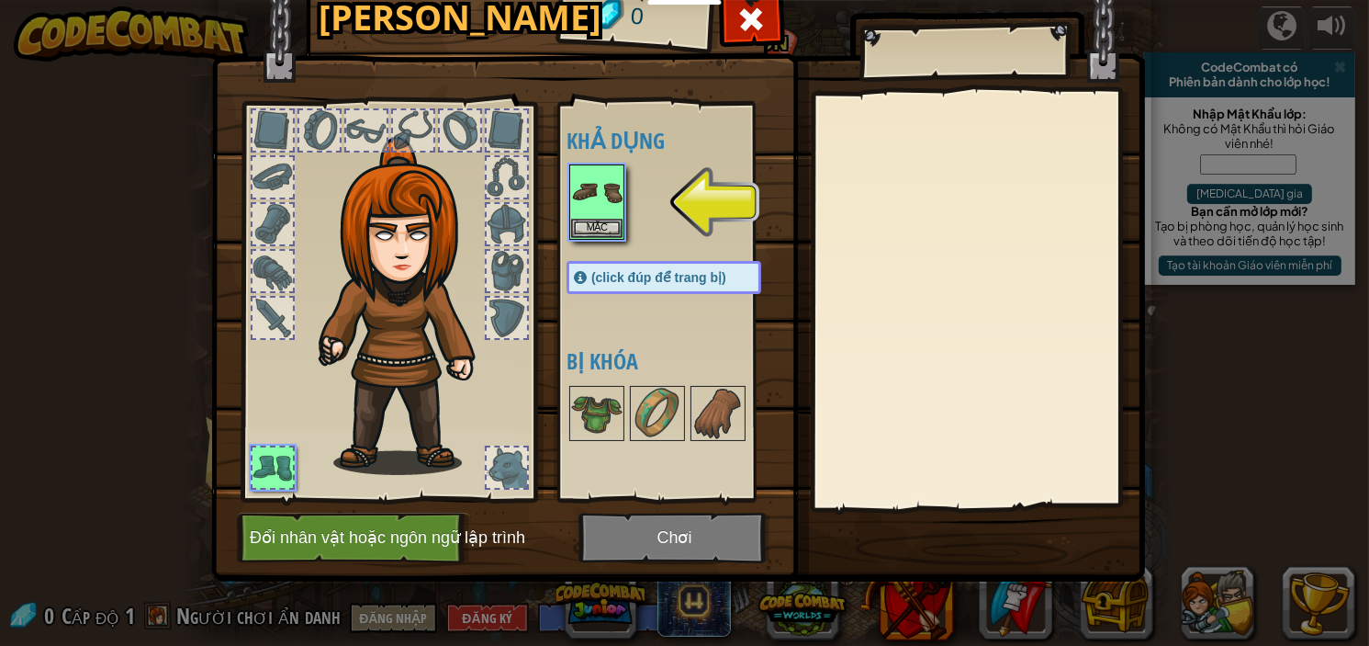
click at [652, 537] on img at bounding box center [678, 248] width 934 height 667
click at [580, 192] on img at bounding box center [596, 191] width 51 height 51
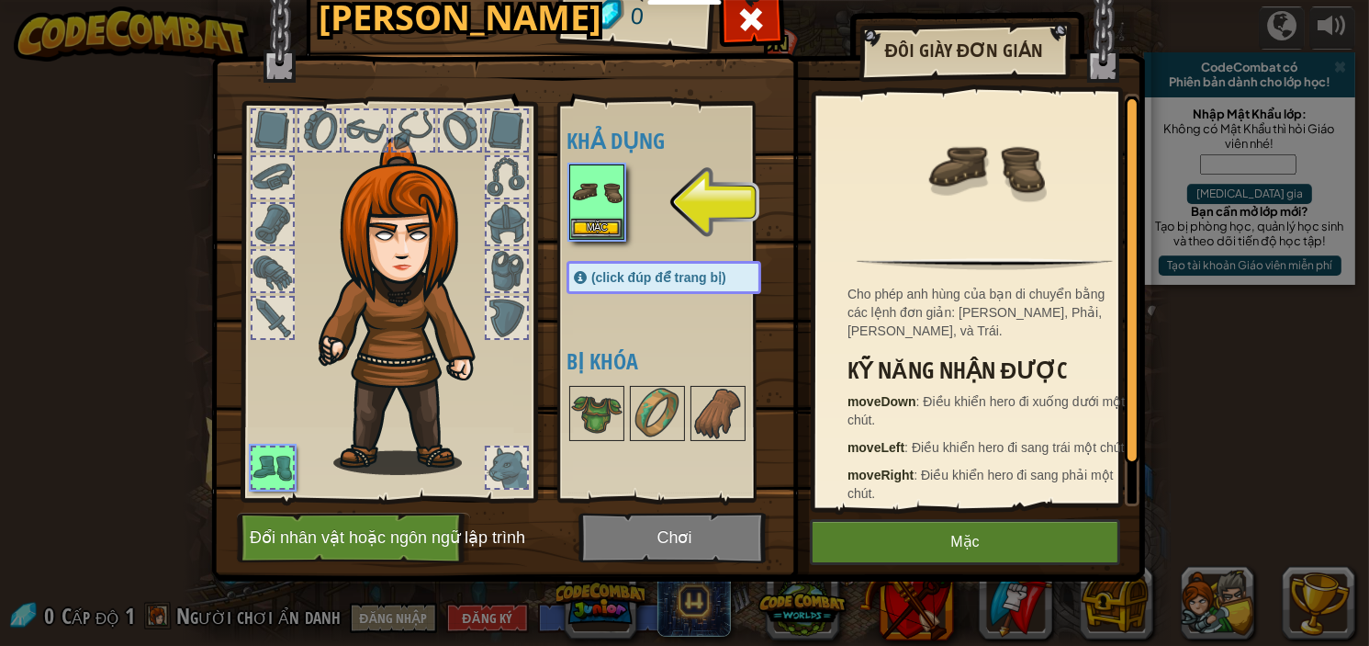
click at [626, 230] on div at bounding box center [682, 202] width 231 height 81
click at [963, 546] on button "Mặc" at bounding box center [965, 542] width 310 height 46
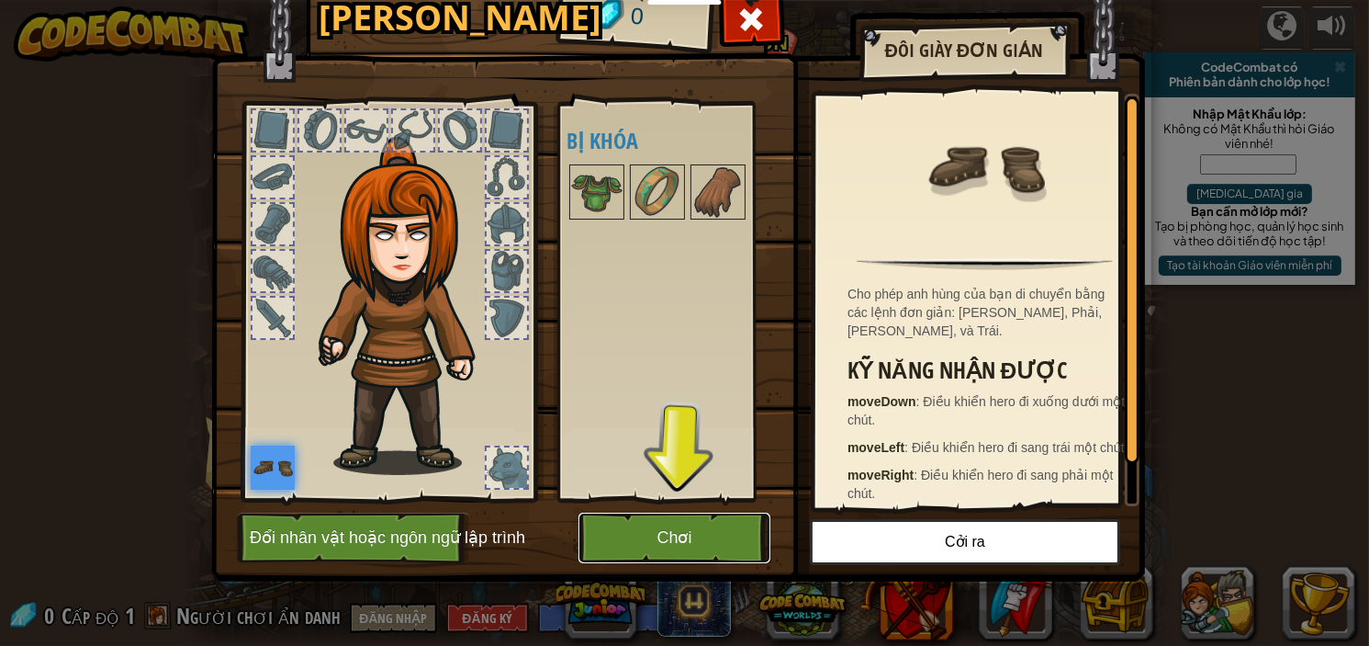
click at [676, 527] on button "Chơi" at bounding box center [675, 537] width 192 height 51
